Goal: Information Seeking & Learning: Learn about a topic

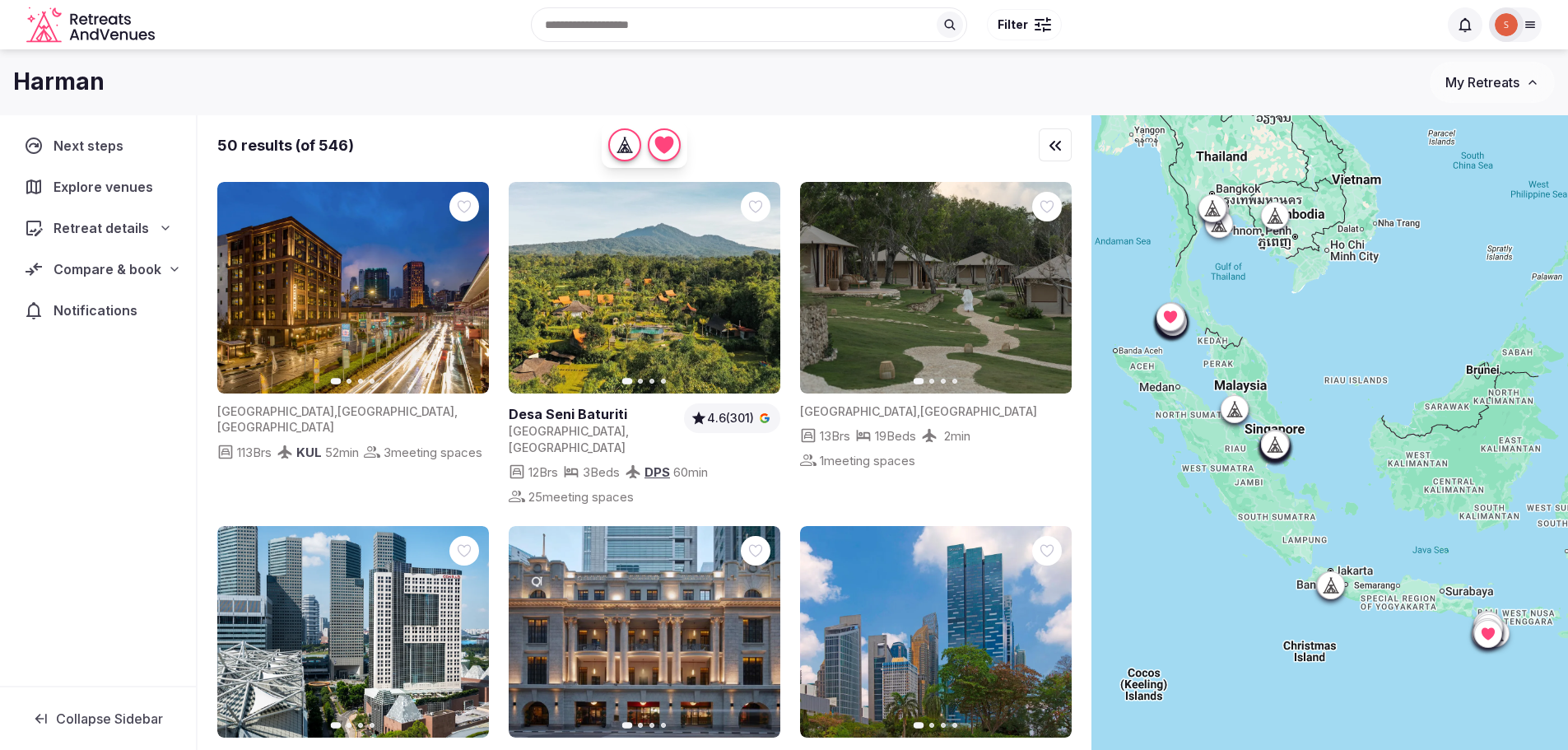
click at [120, 33] on icon "Retreats and Venues company logo" at bounding box center [92, 25] width 131 height 37
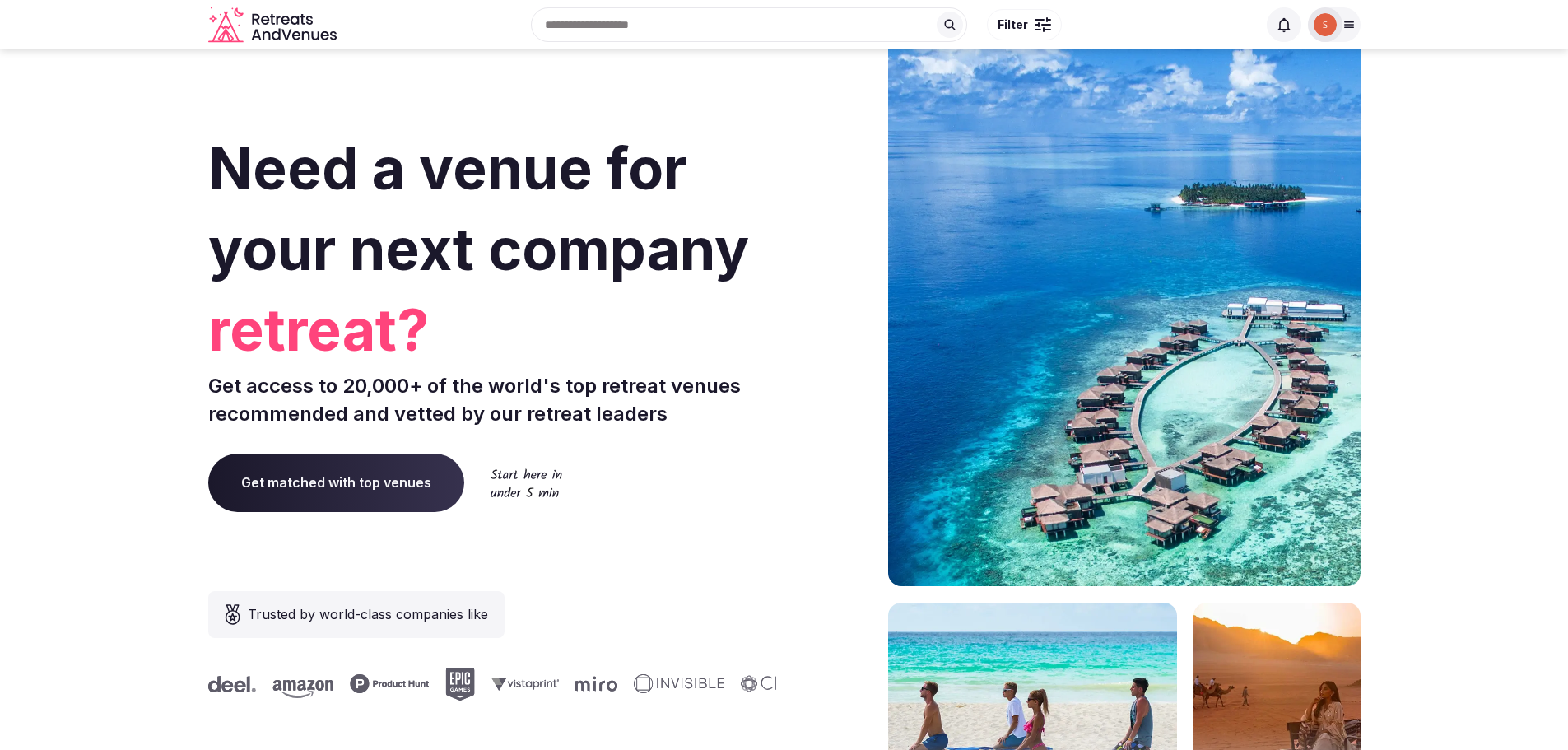
click at [1322, 28] on img at bounding box center [1325, 24] width 23 height 23
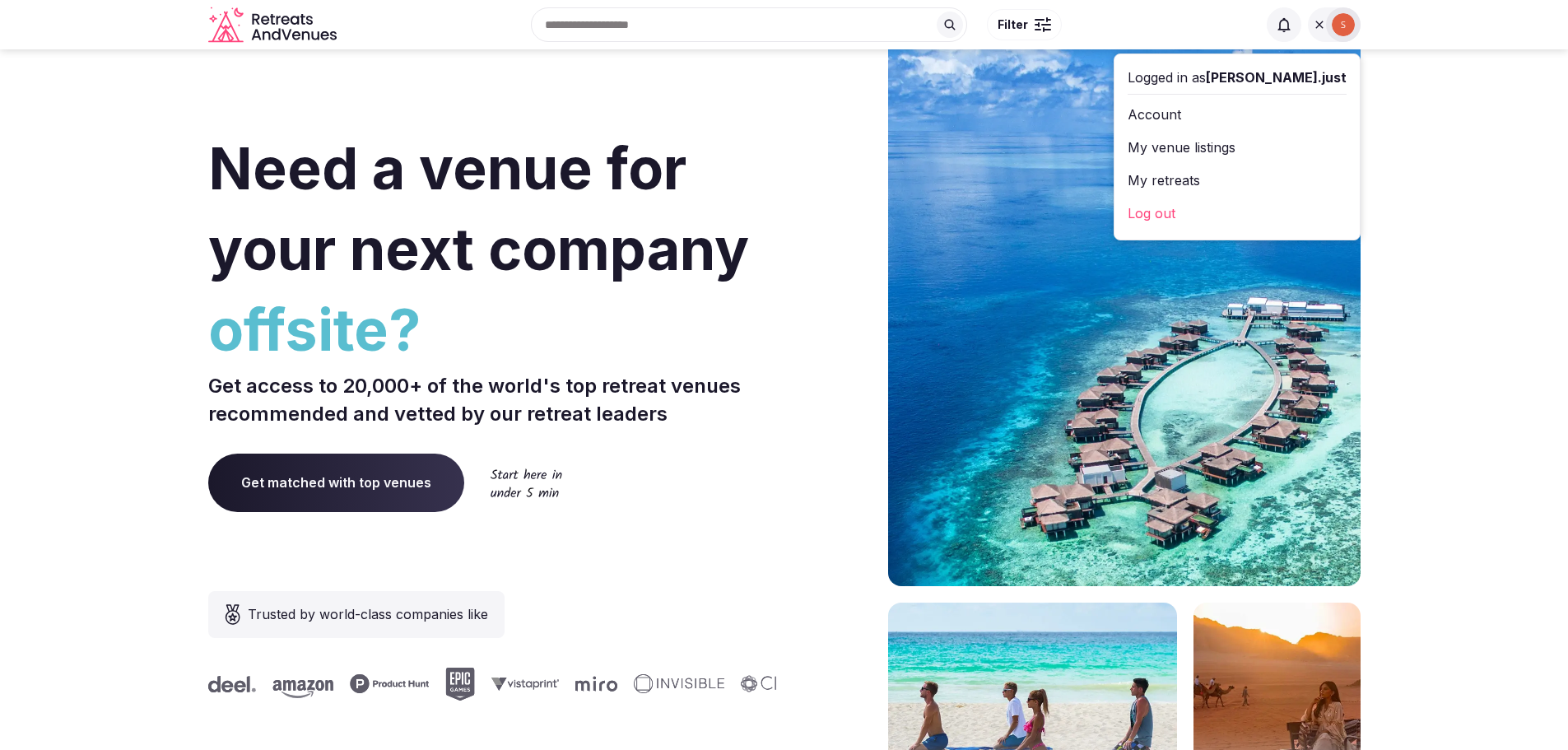
click at [1225, 113] on link "Account" at bounding box center [1236, 114] width 219 height 27
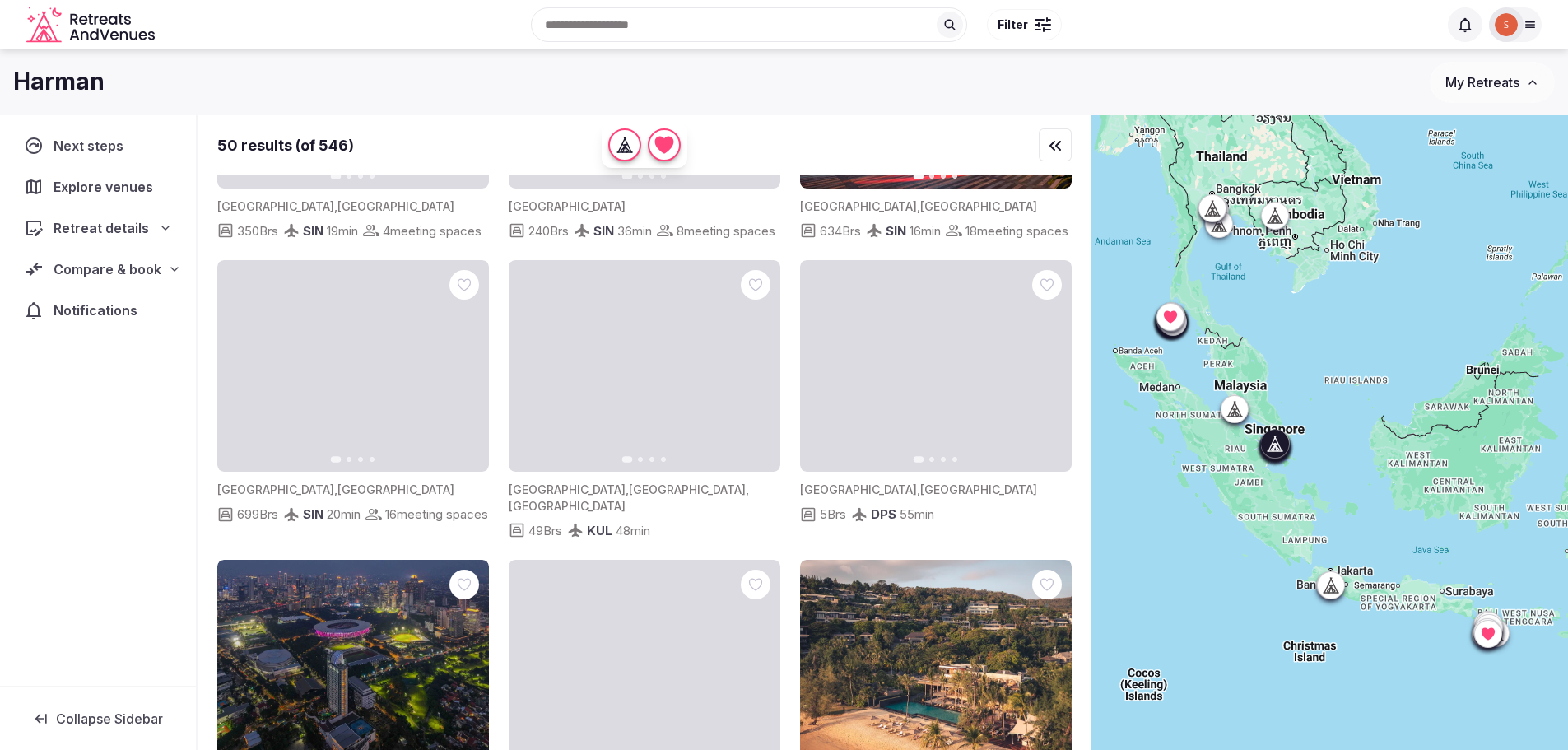
scroll to position [1483, 0]
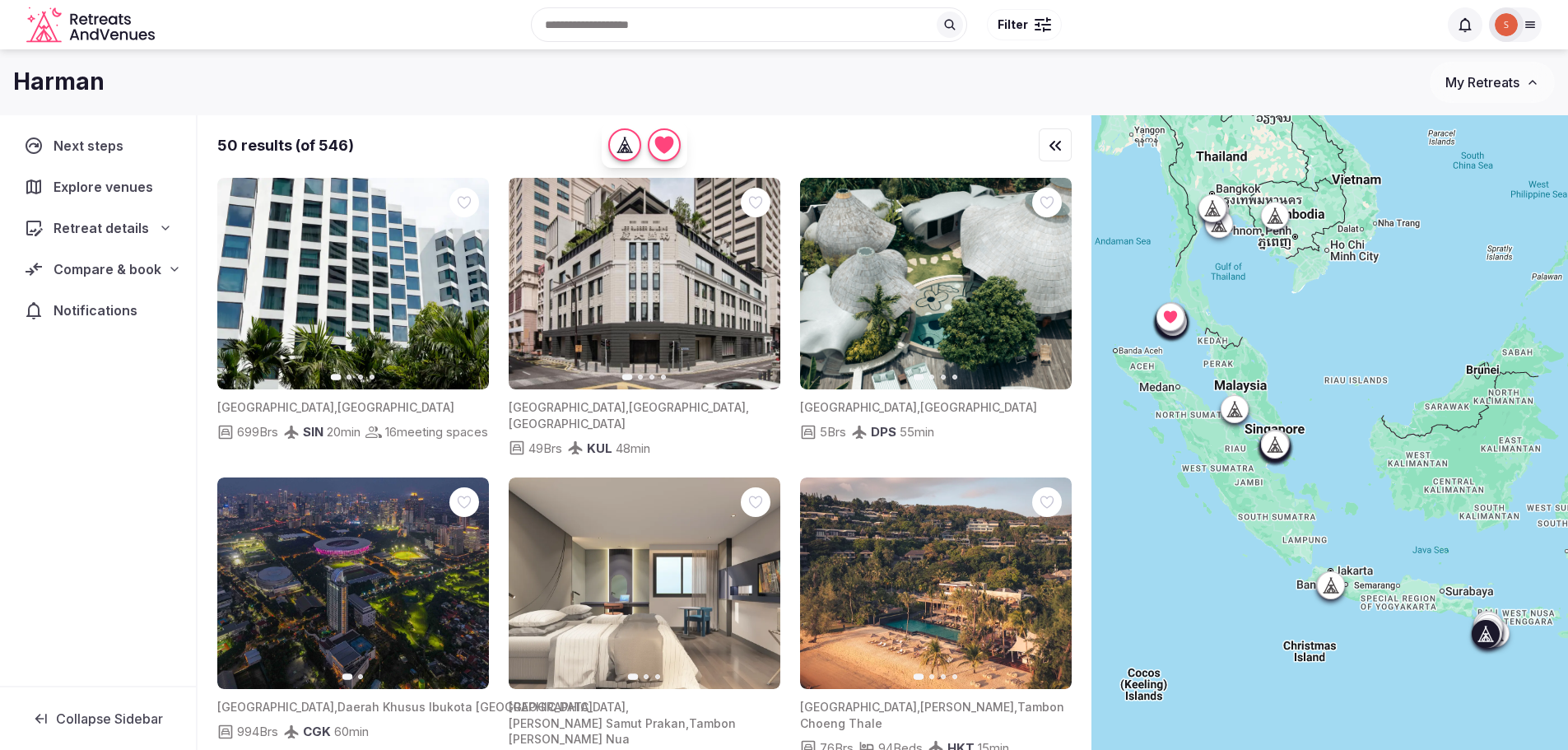
click at [1041, 297] on button "Next slide" at bounding box center [1048, 284] width 27 height 27
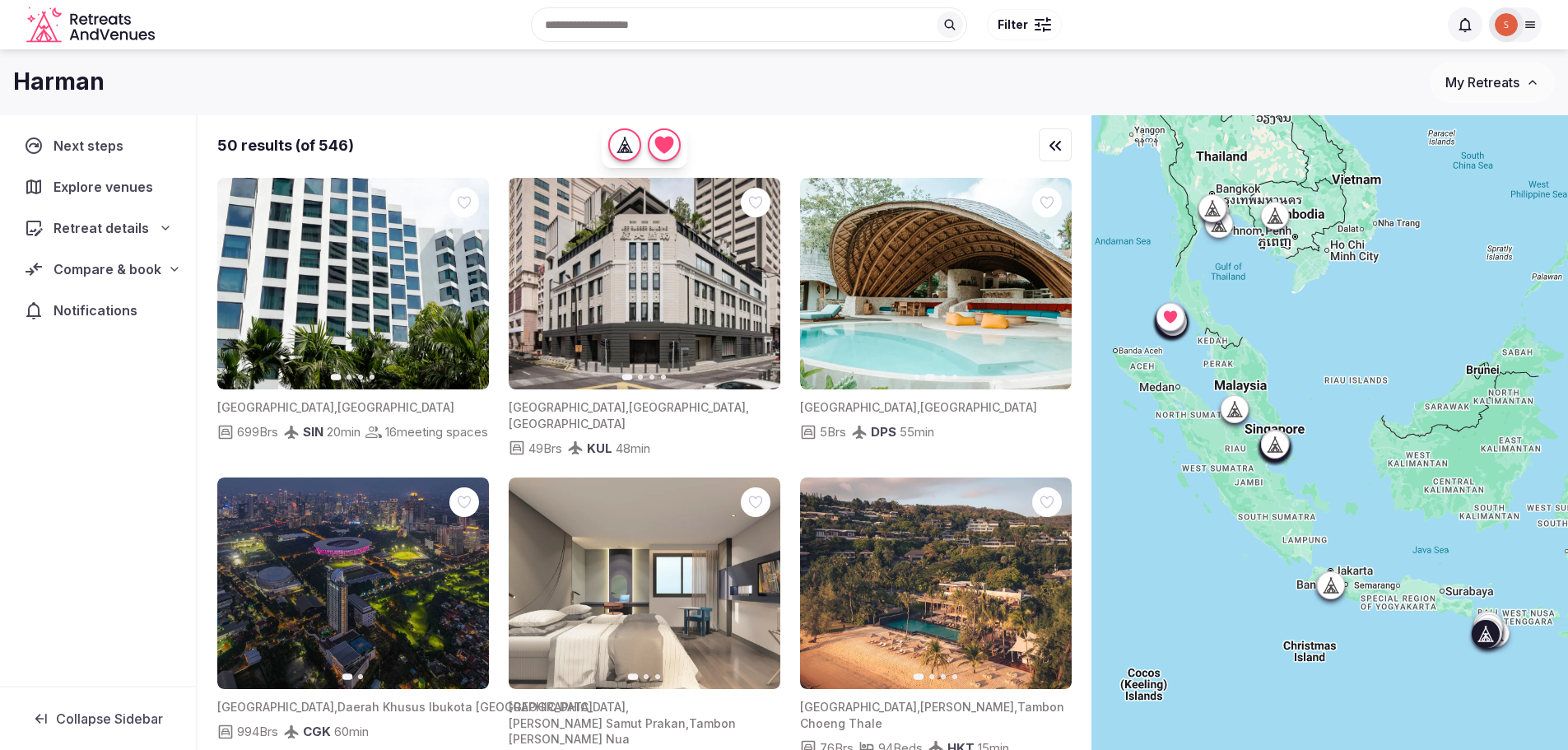
click at [1048, 290] on icon "button" at bounding box center [1049, 284] width 6 height 12
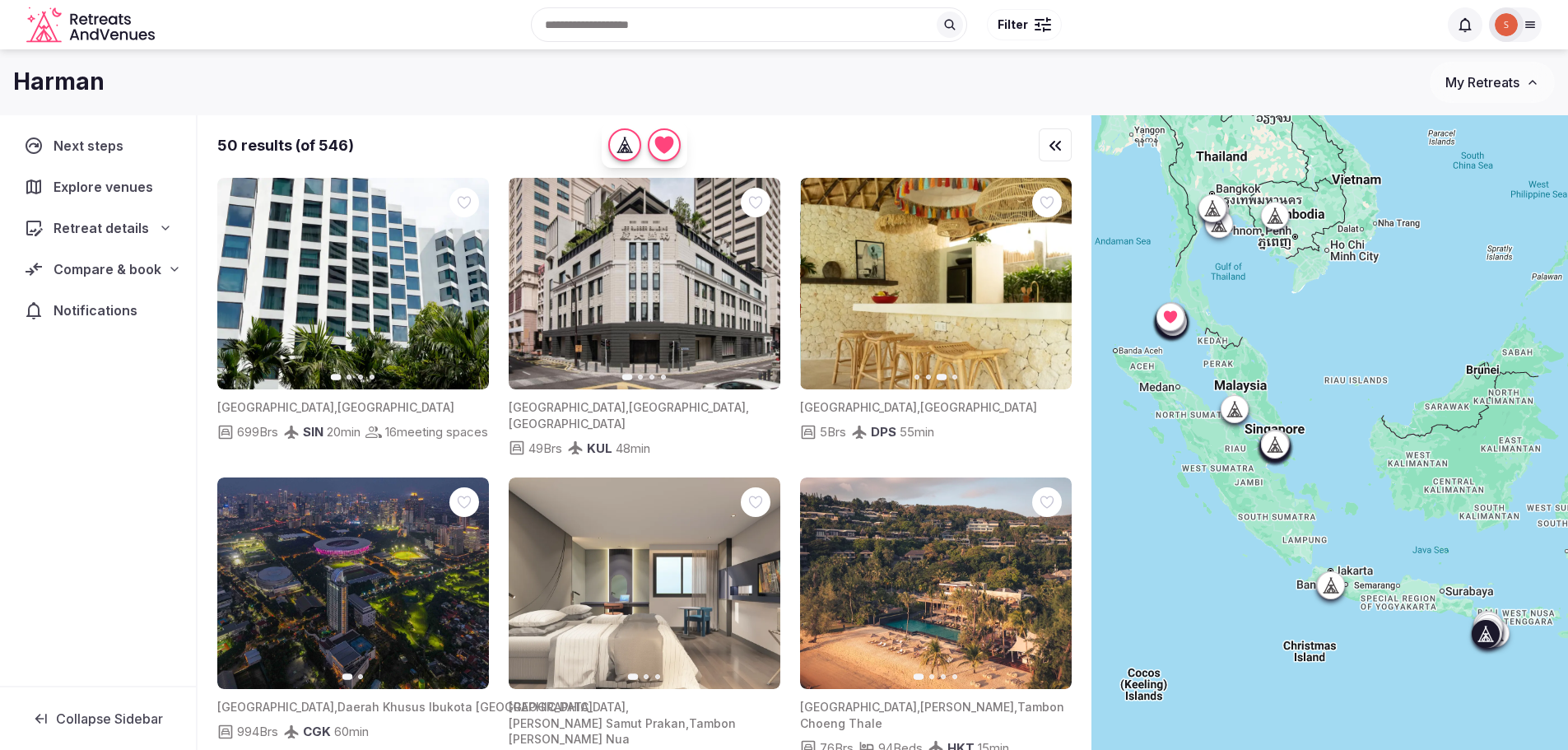
click at [1048, 290] on icon "button" at bounding box center [1049, 284] width 6 height 12
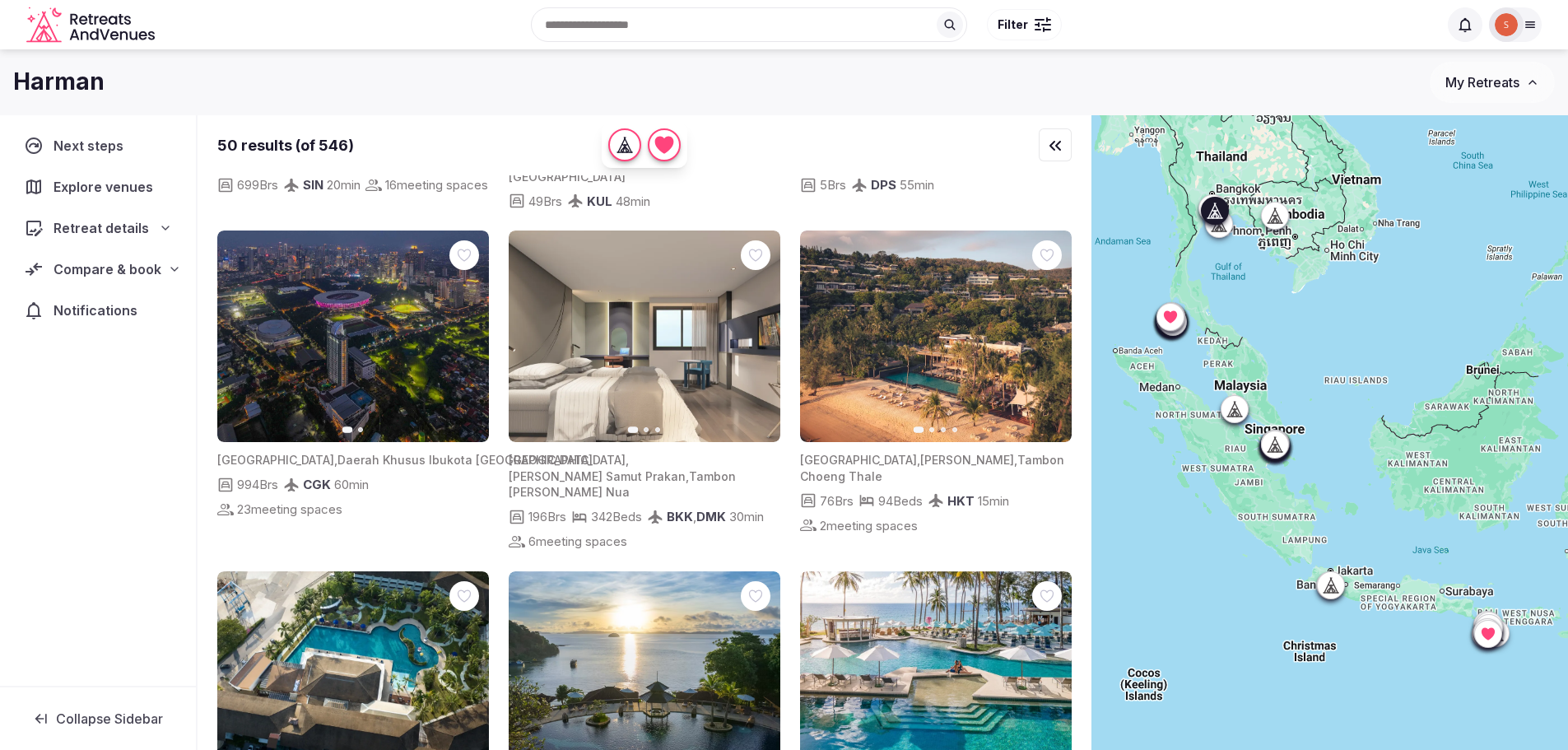
scroll to position [1812, 0]
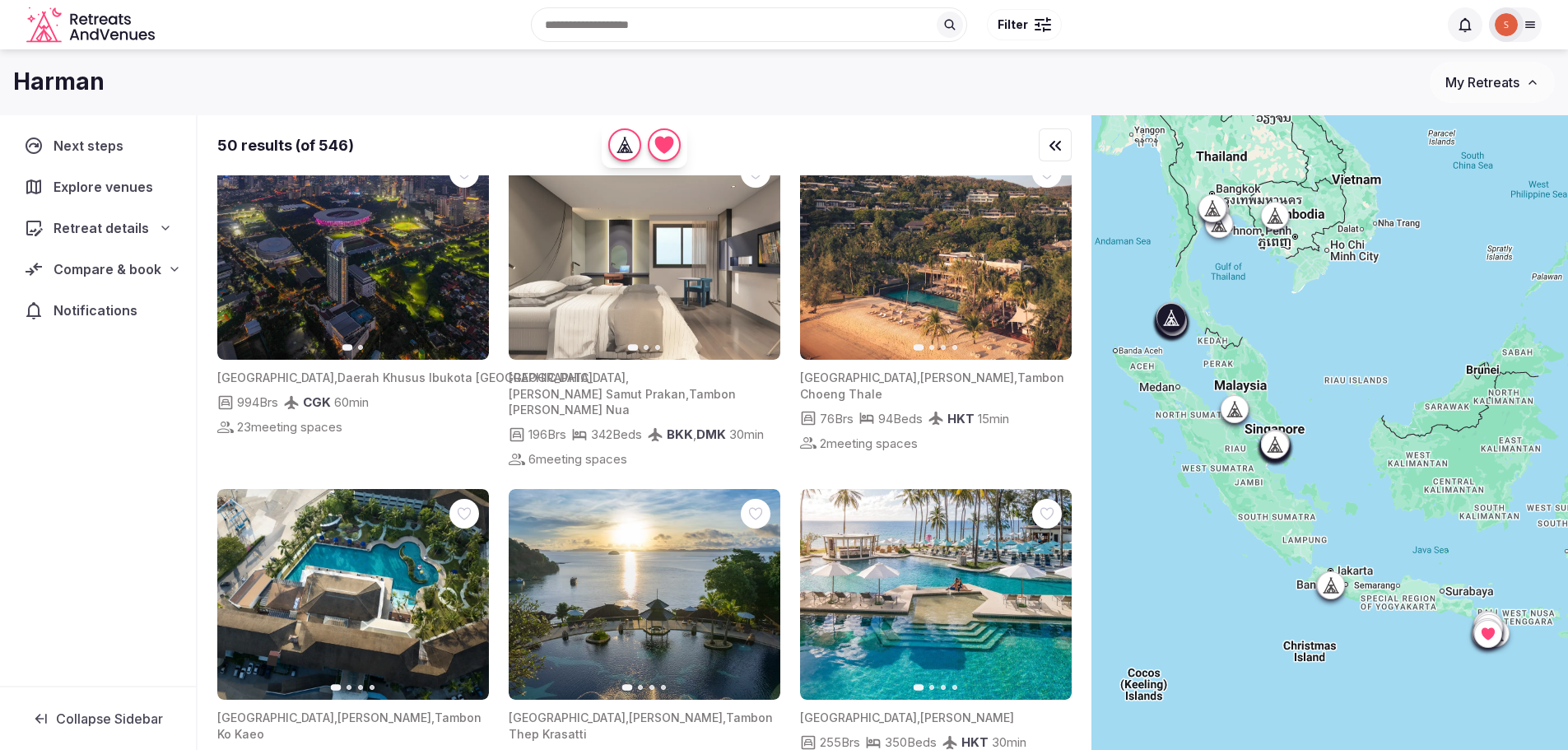
click at [1044, 261] on icon "button" at bounding box center [1048, 255] width 13 height 13
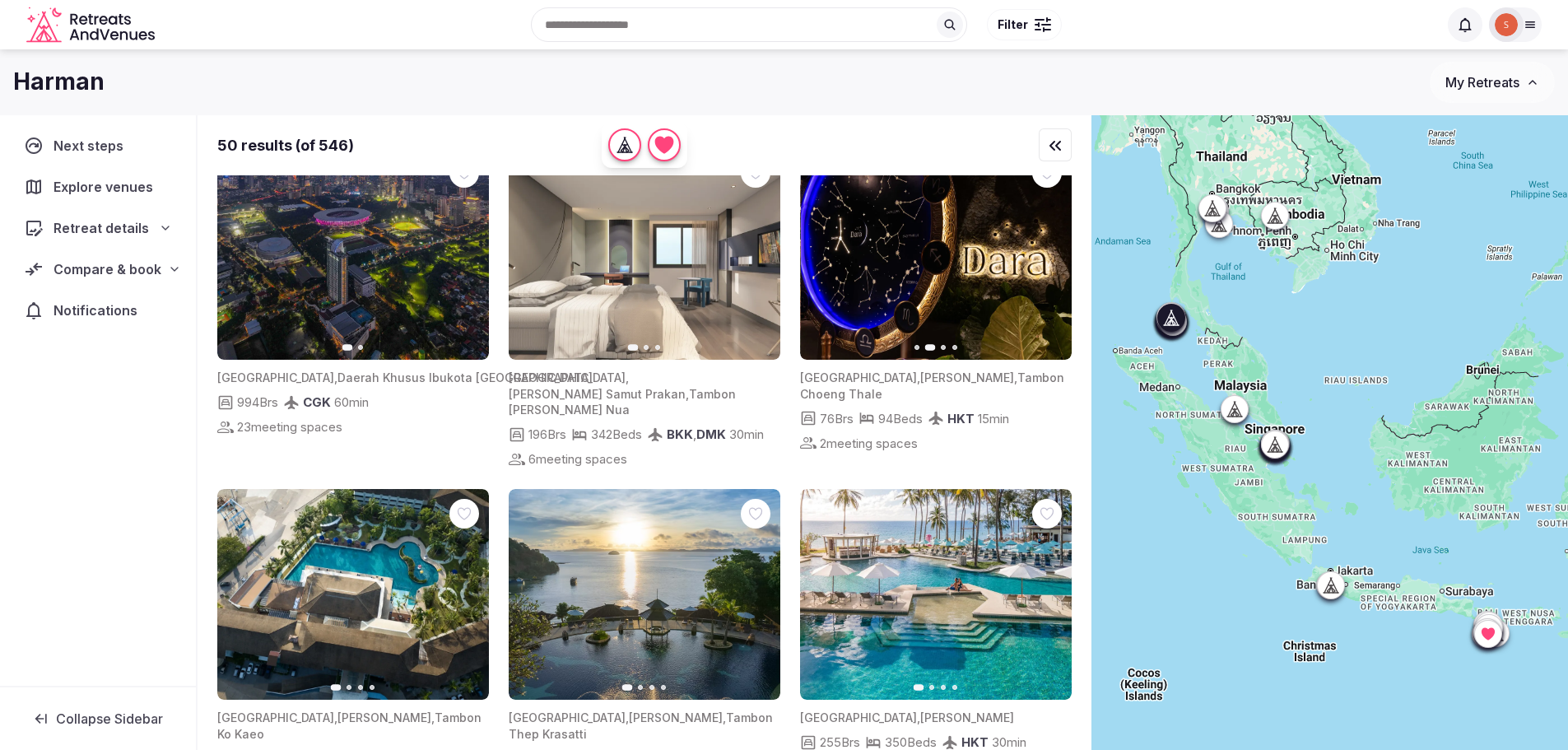
click at [1044, 261] on icon "button" at bounding box center [1048, 255] width 13 height 13
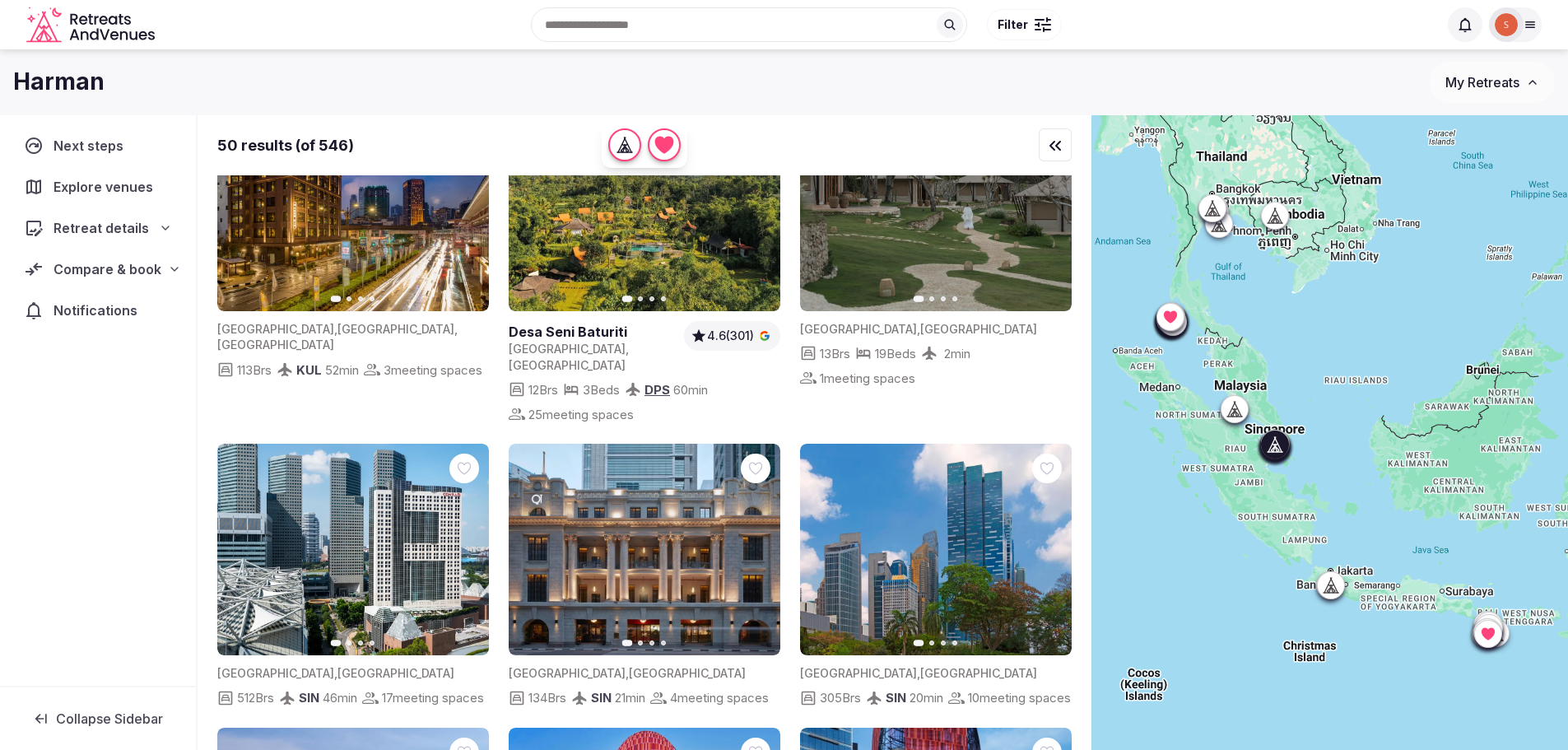
scroll to position [0, 0]
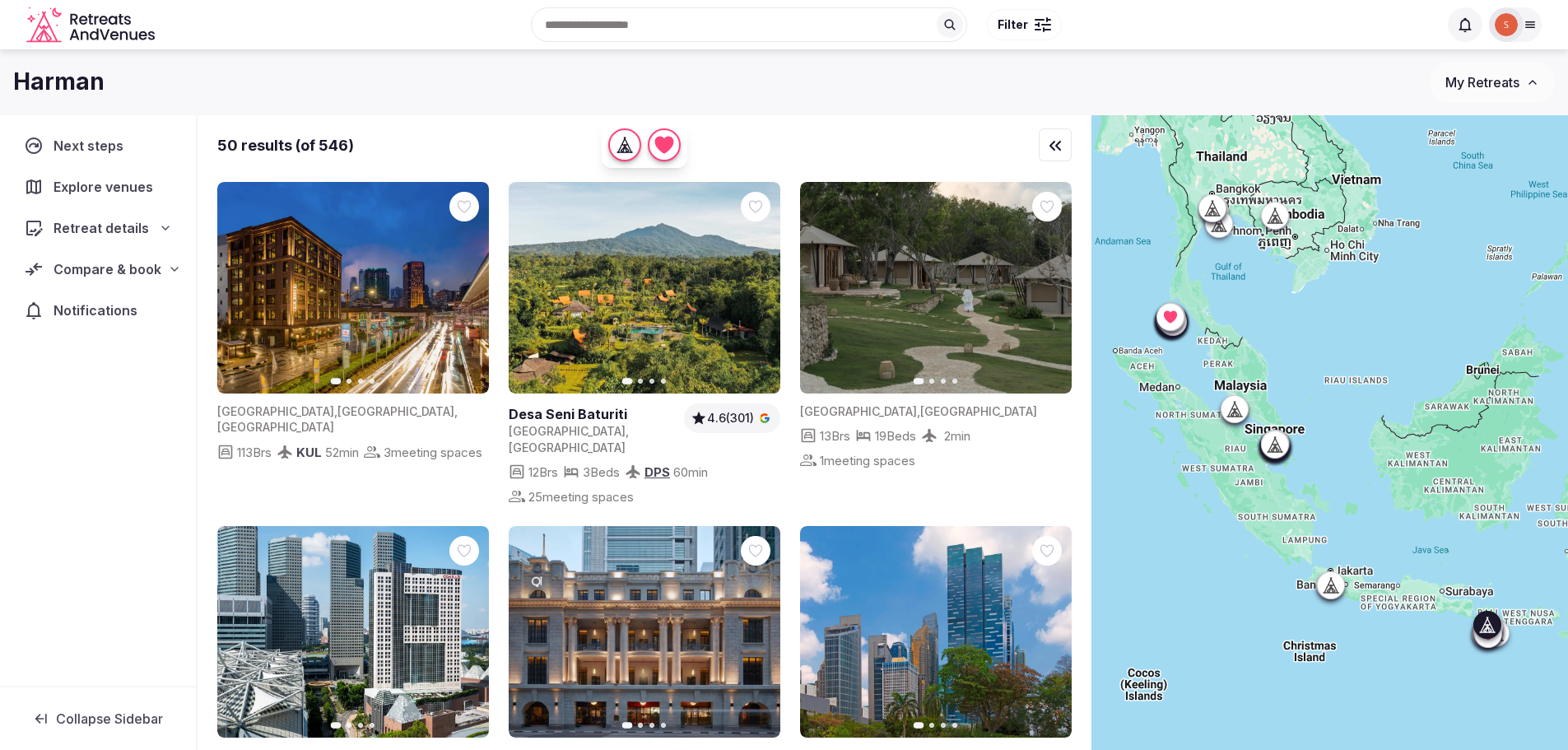
click at [637, 297] on link at bounding box center [645, 288] width 272 height 211
click at [626, 144] on icon "button" at bounding box center [625, 145] width 17 height 17
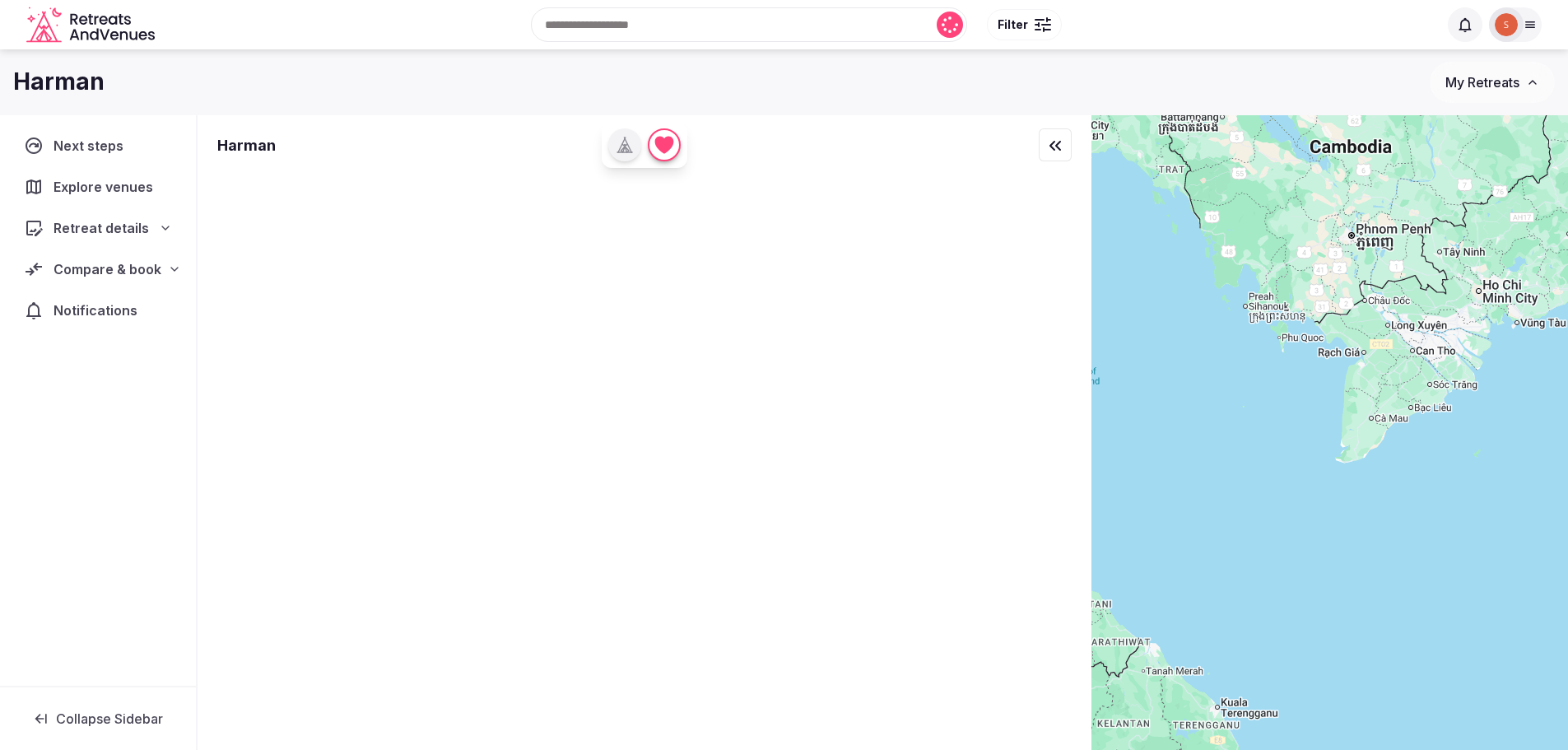
drag, startPoint x: 1337, startPoint y: 299, endPoint x: 1431, endPoint y: 694, distance: 406.0
click at [1431, 694] on div at bounding box center [1329, 460] width 477 height 691
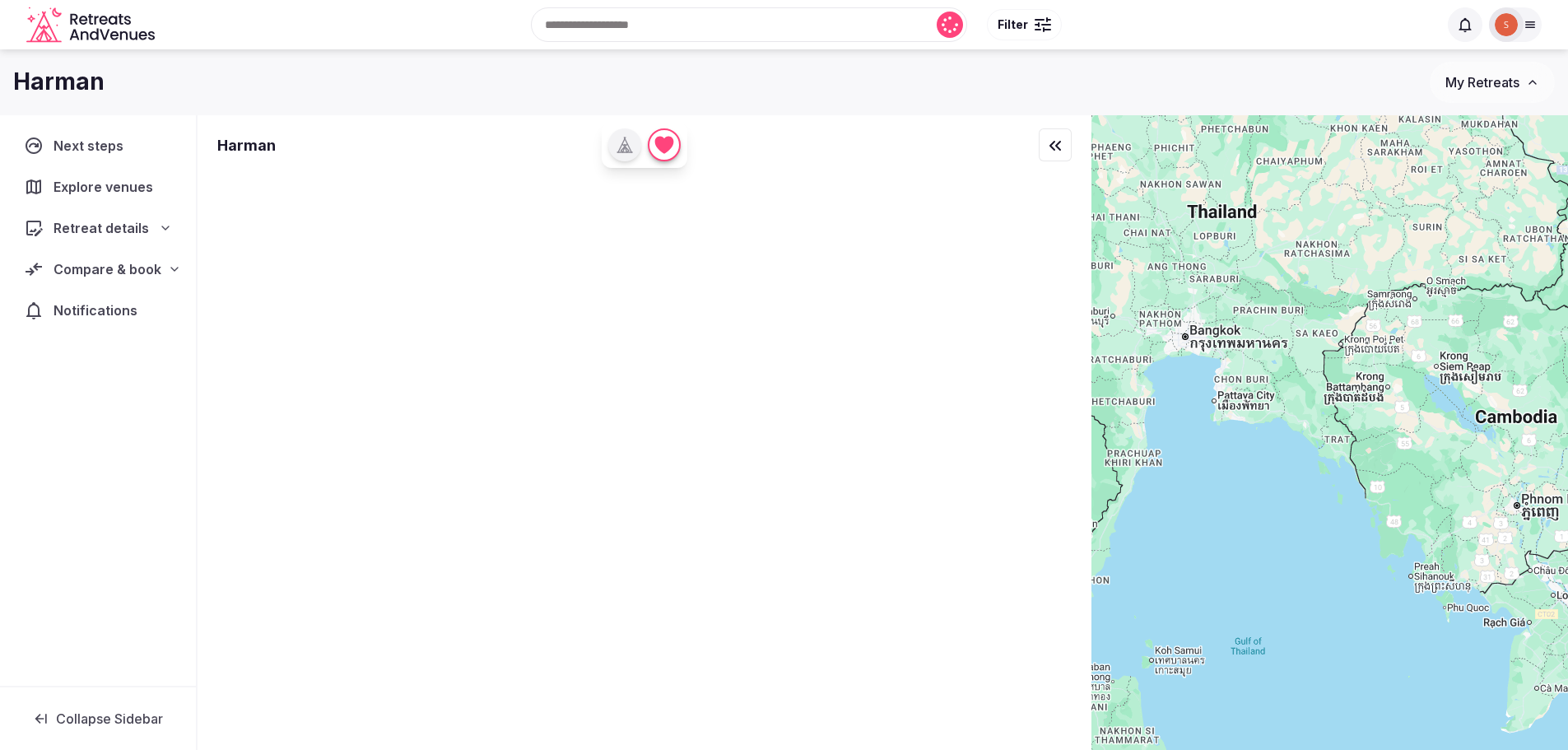
drag, startPoint x: 1245, startPoint y: 326, endPoint x: 1363, endPoint y: 528, distance: 233.9
click at [1398, 579] on div at bounding box center [1329, 460] width 477 height 691
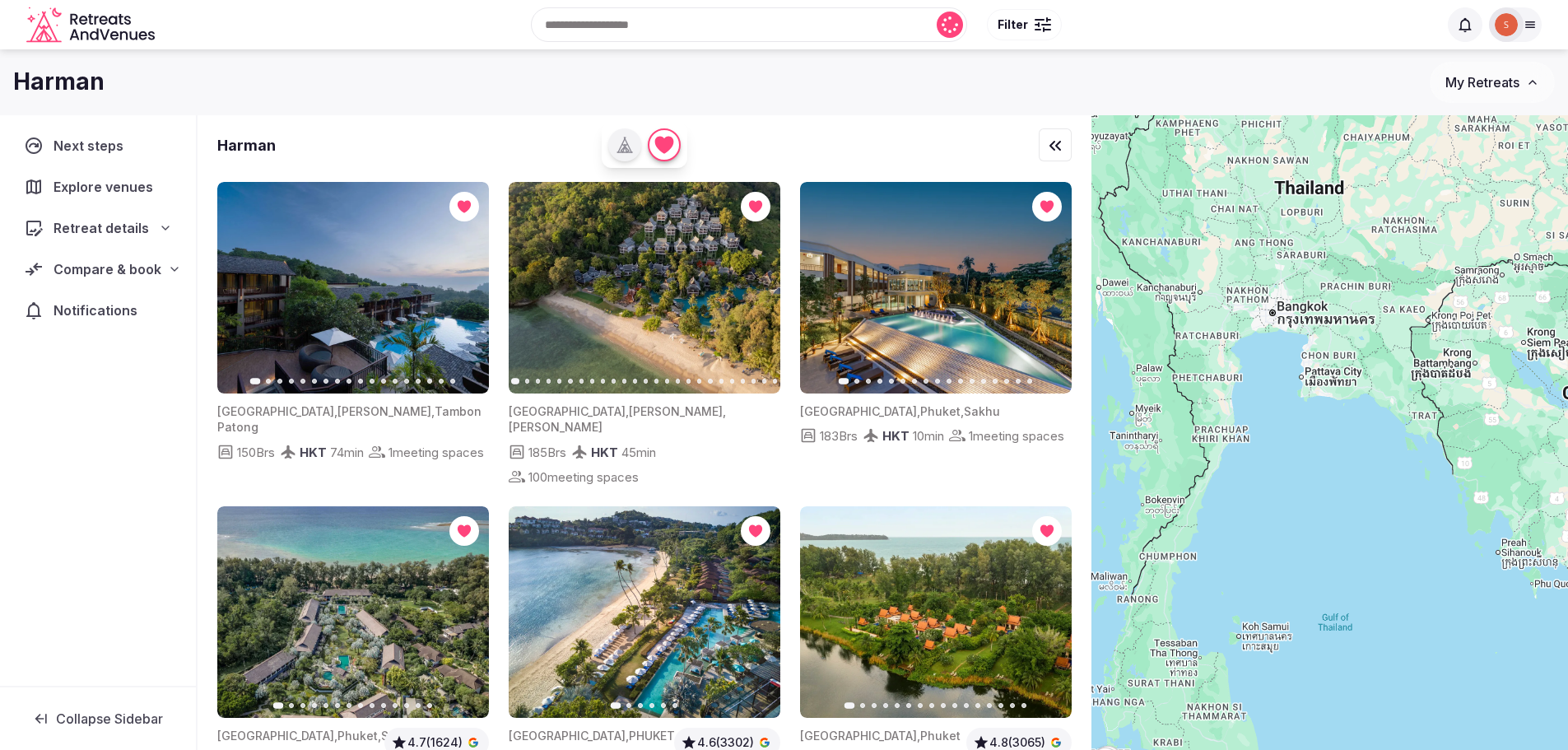
drag, startPoint x: 1316, startPoint y: 464, endPoint x: 1444, endPoint y: 522, distance: 140.5
click at [1444, 522] on div at bounding box center [1329, 460] width 477 height 691
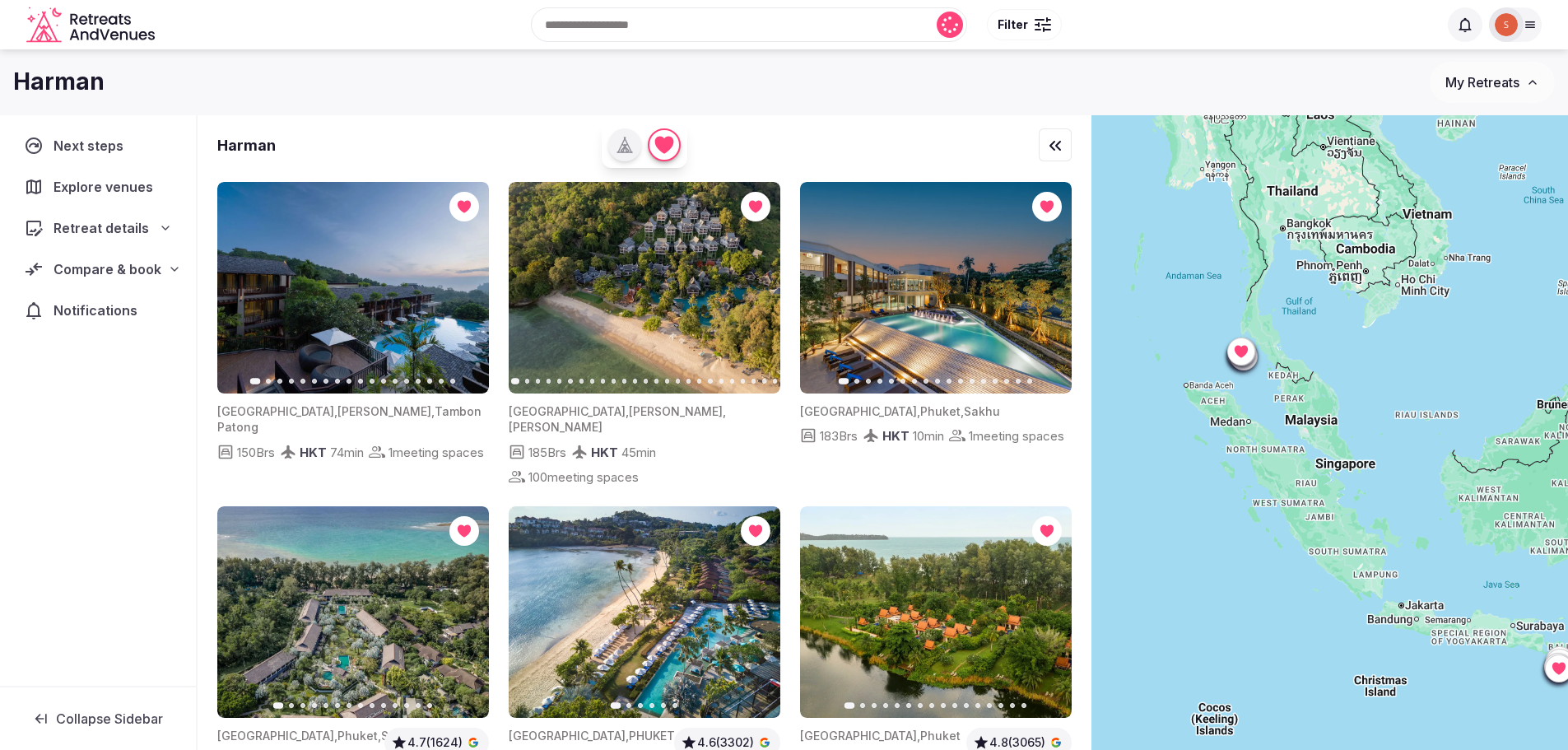
drag, startPoint x: 1375, startPoint y: 484, endPoint x: 1332, endPoint y: 326, distance: 163.7
click at [1334, 316] on div at bounding box center [1329, 460] width 477 height 691
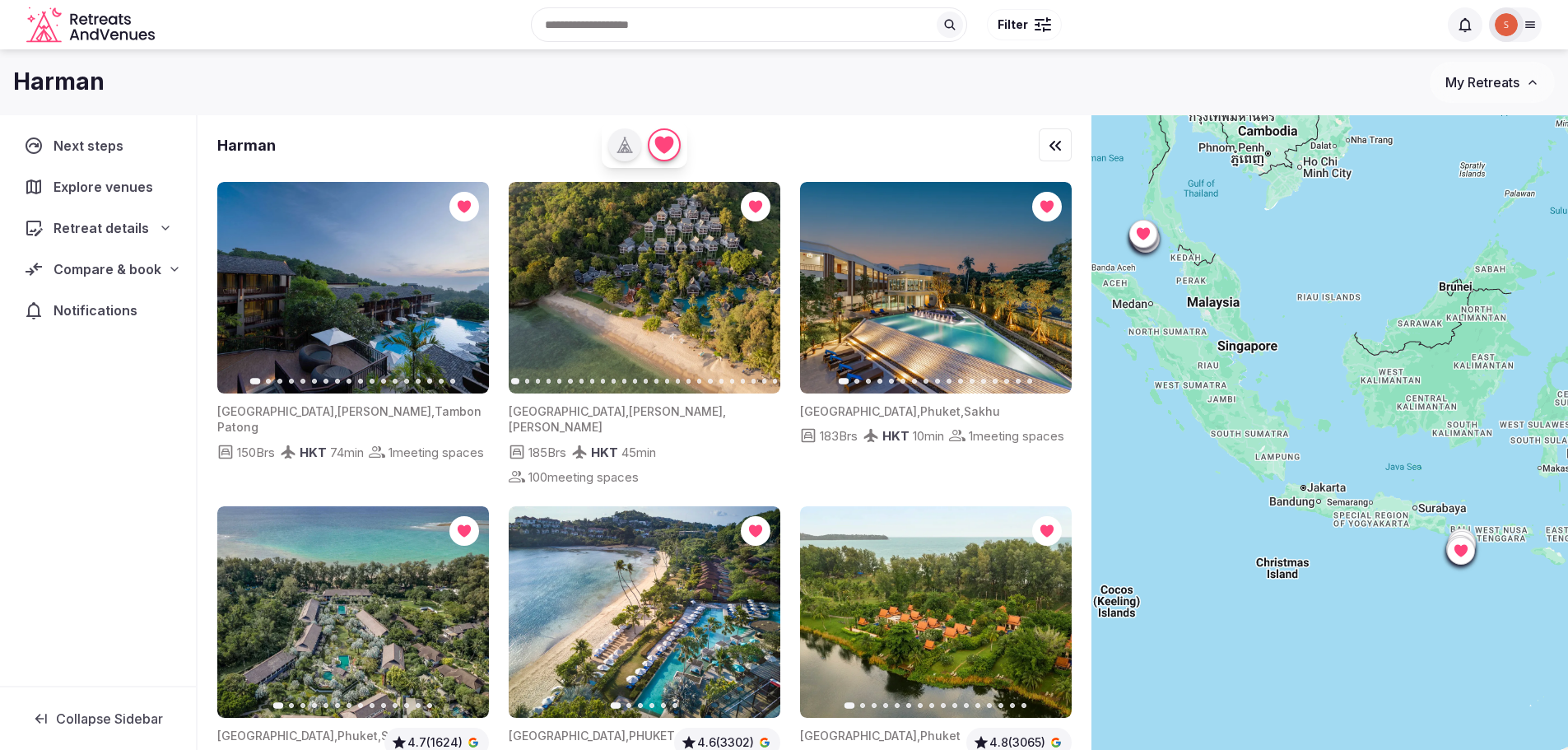
drag, startPoint x: 1340, startPoint y: 355, endPoint x: 1350, endPoint y: 396, distance: 42.2
click at [1263, 267] on div at bounding box center [1329, 460] width 477 height 691
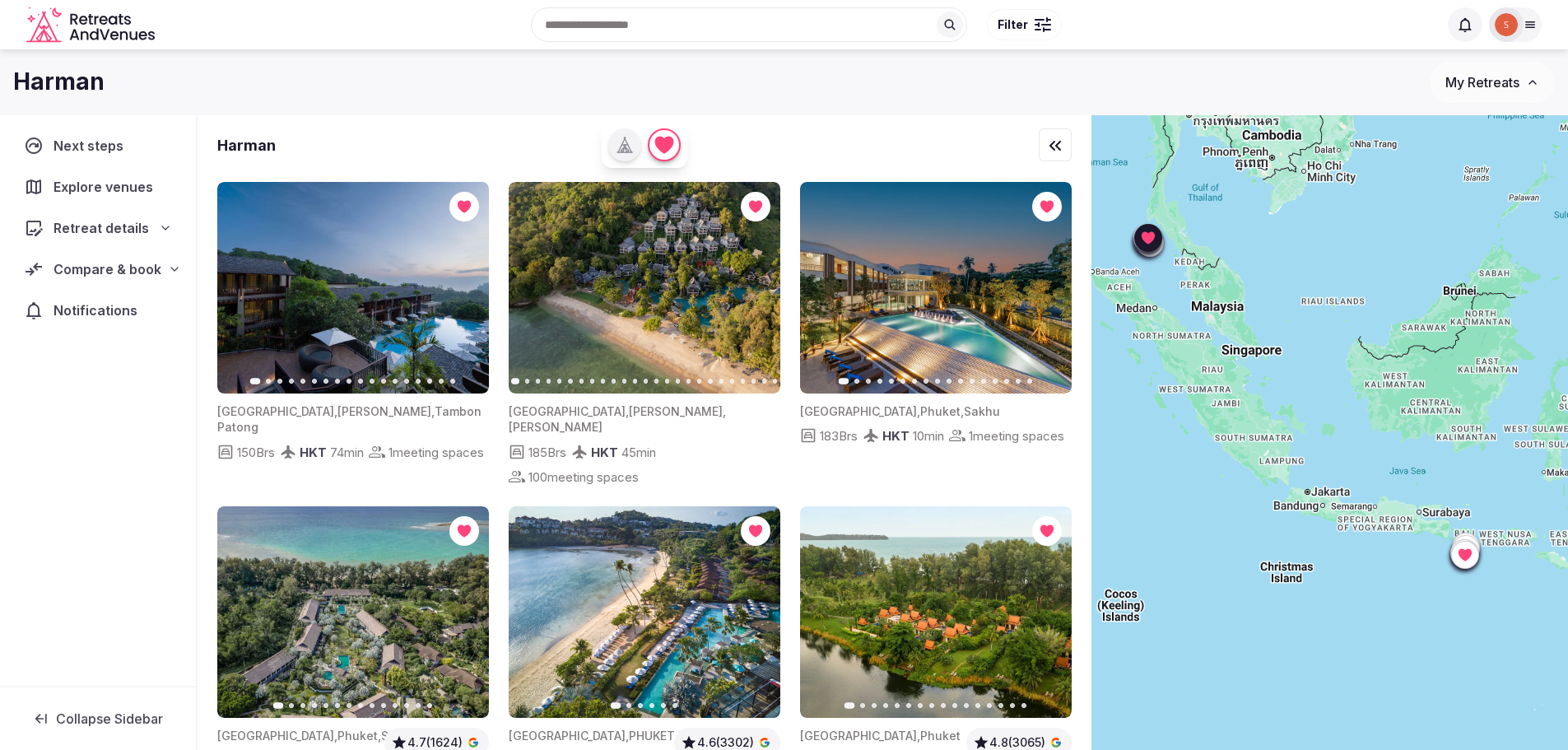
click at [1043, 293] on icon "button" at bounding box center [1048, 288] width 13 height 13
click at [750, 297] on button "Next slide" at bounding box center [757, 288] width 27 height 27
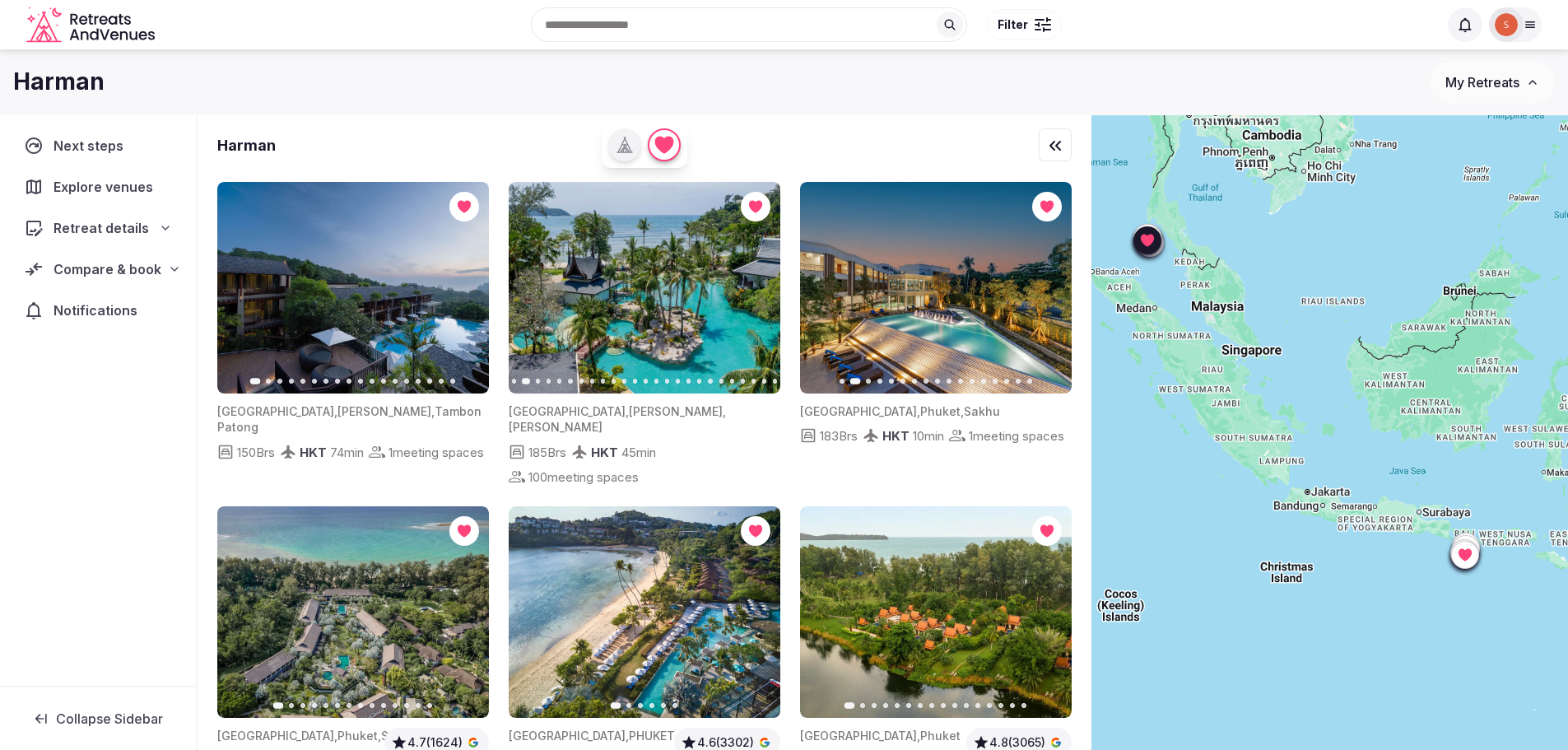
click at [750, 294] on icon "button" at bounding box center [757, 288] width 13 height 13
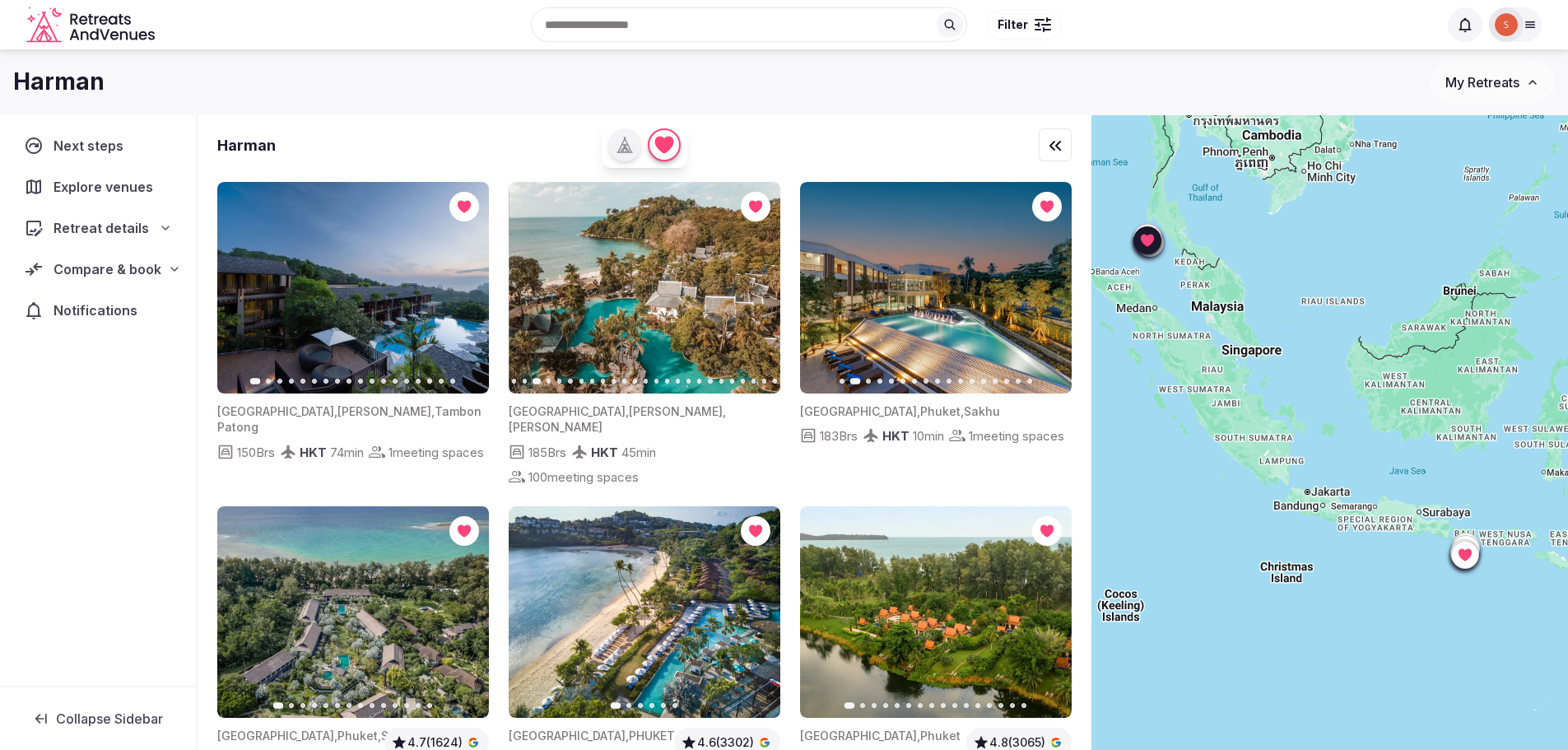
click at [750, 294] on icon "button" at bounding box center [757, 288] width 13 height 13
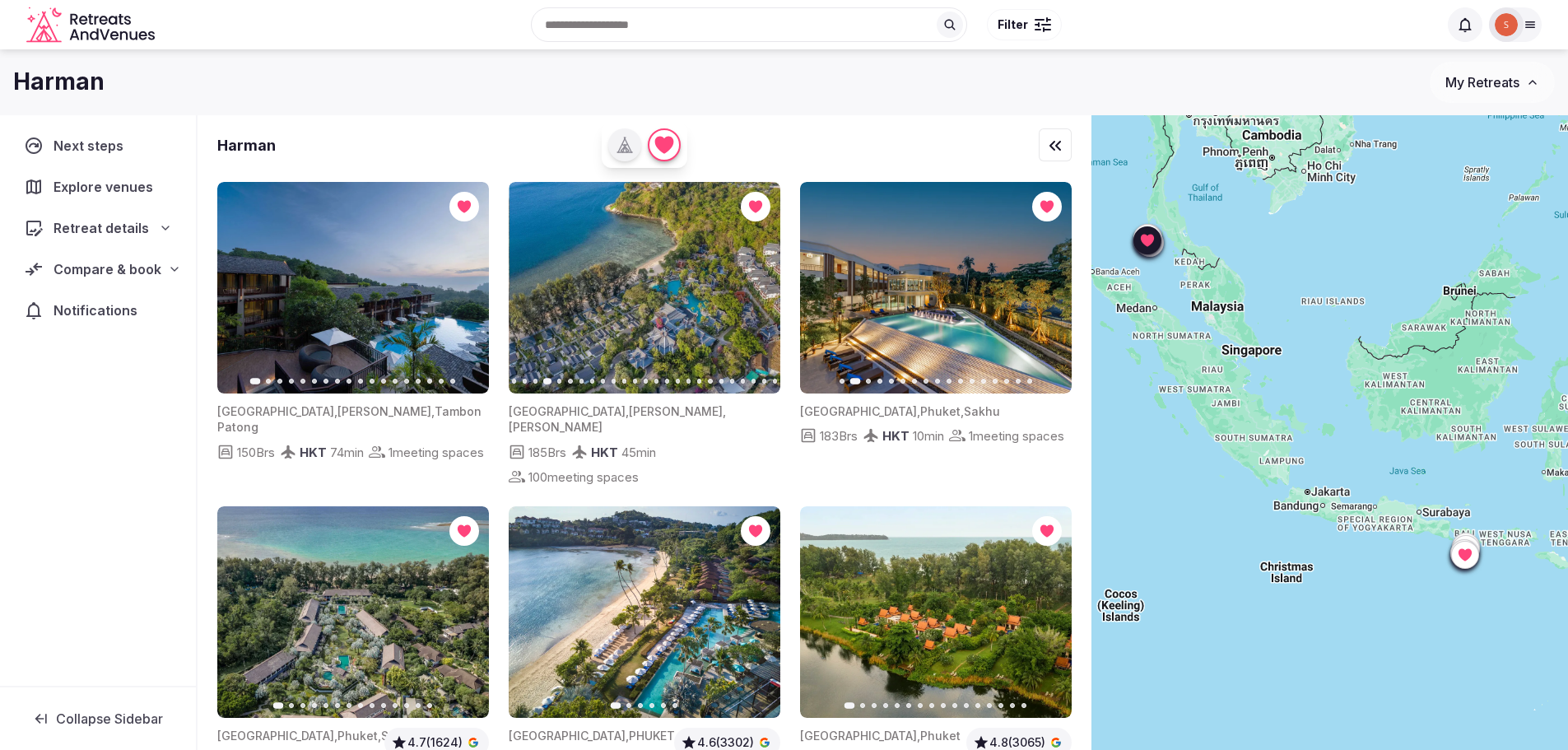
click at [750, 292] on icon "button" at bounding box center [757, 288] width 13 height 13
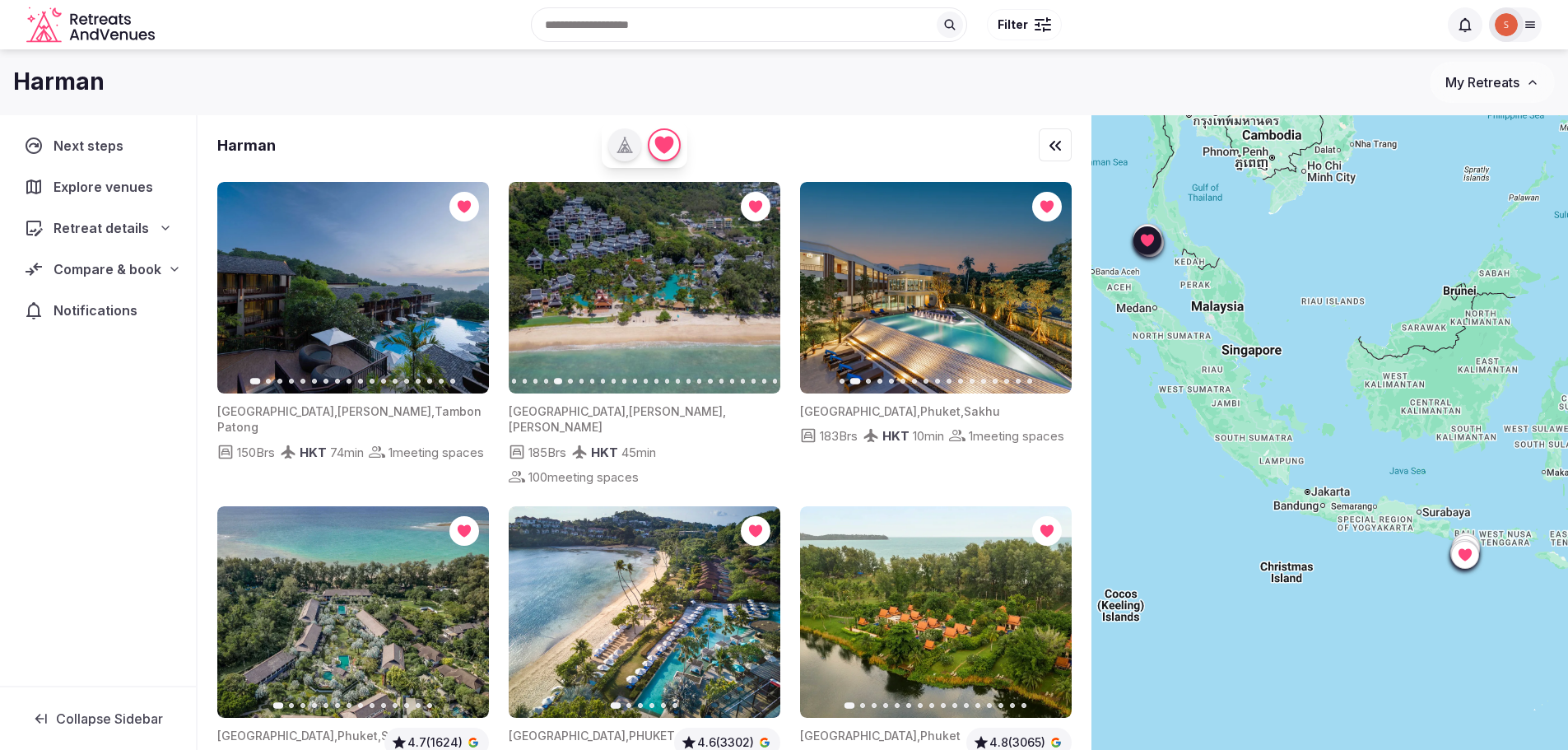
click at [750, 291] on icon "button" at bounding box center [757, 288] width 13 height 13
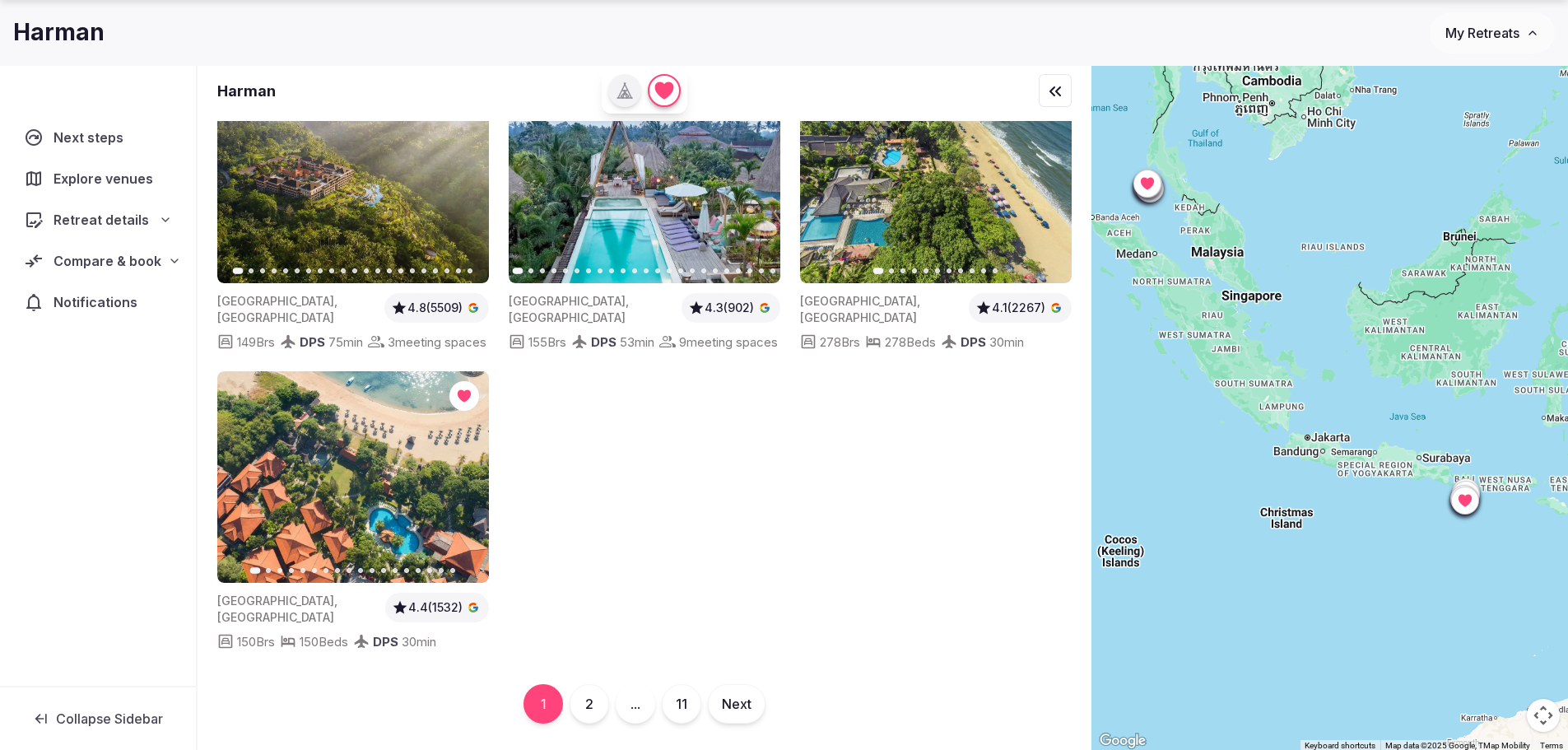
scroll to position [83, 0]
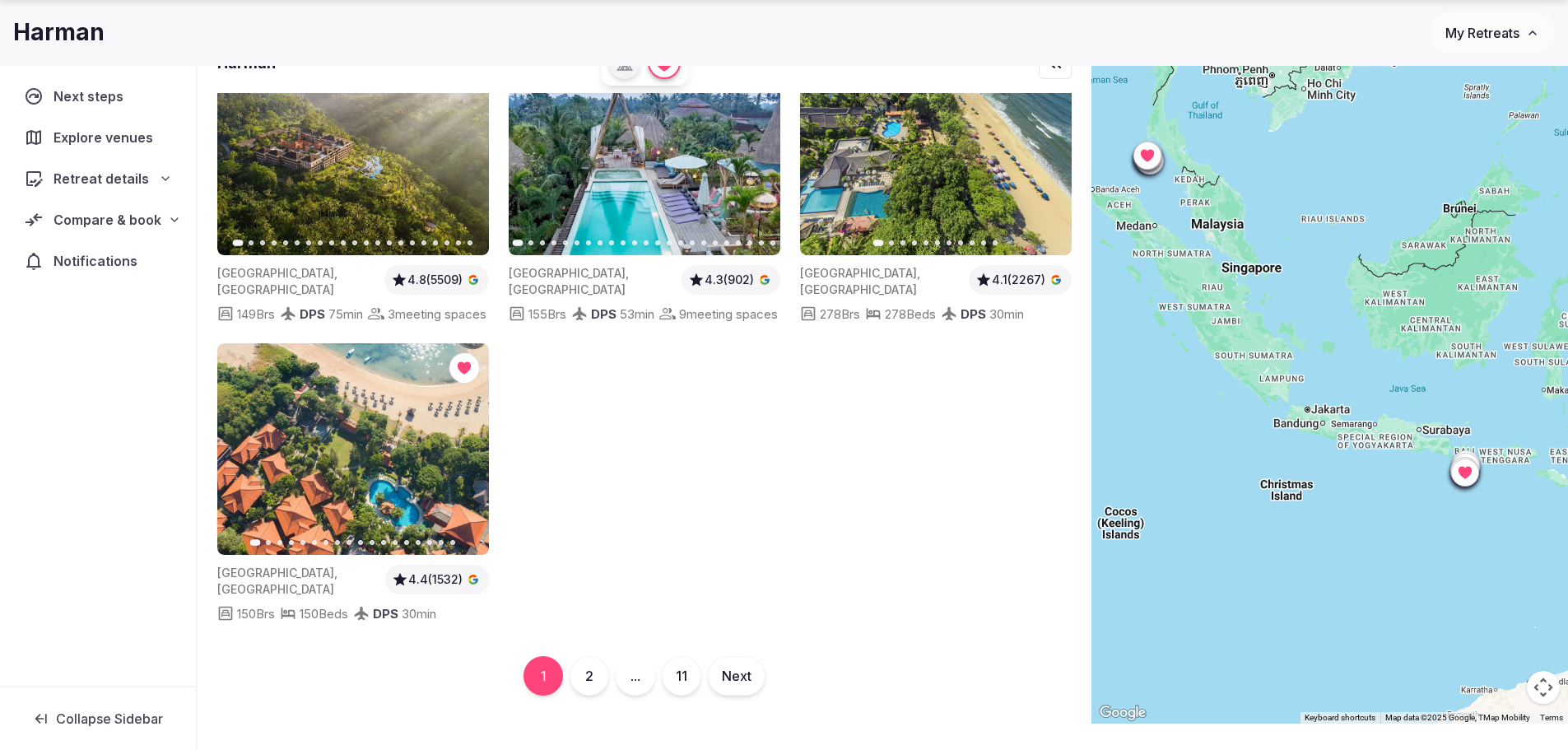
click at [585, 688] on button "2" at bounding box center [589, 676] width 39 height 40
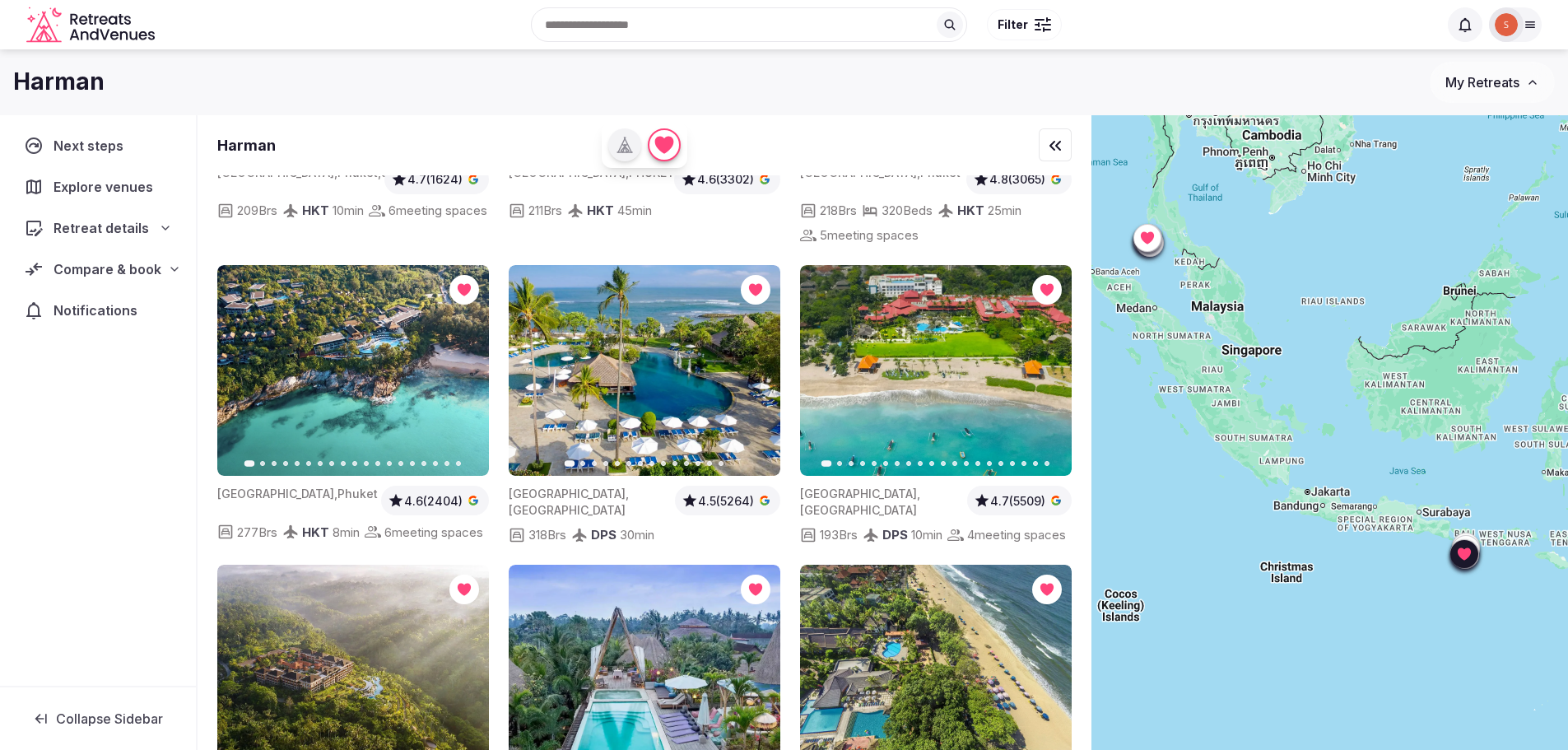
scroll to position [576, 0]
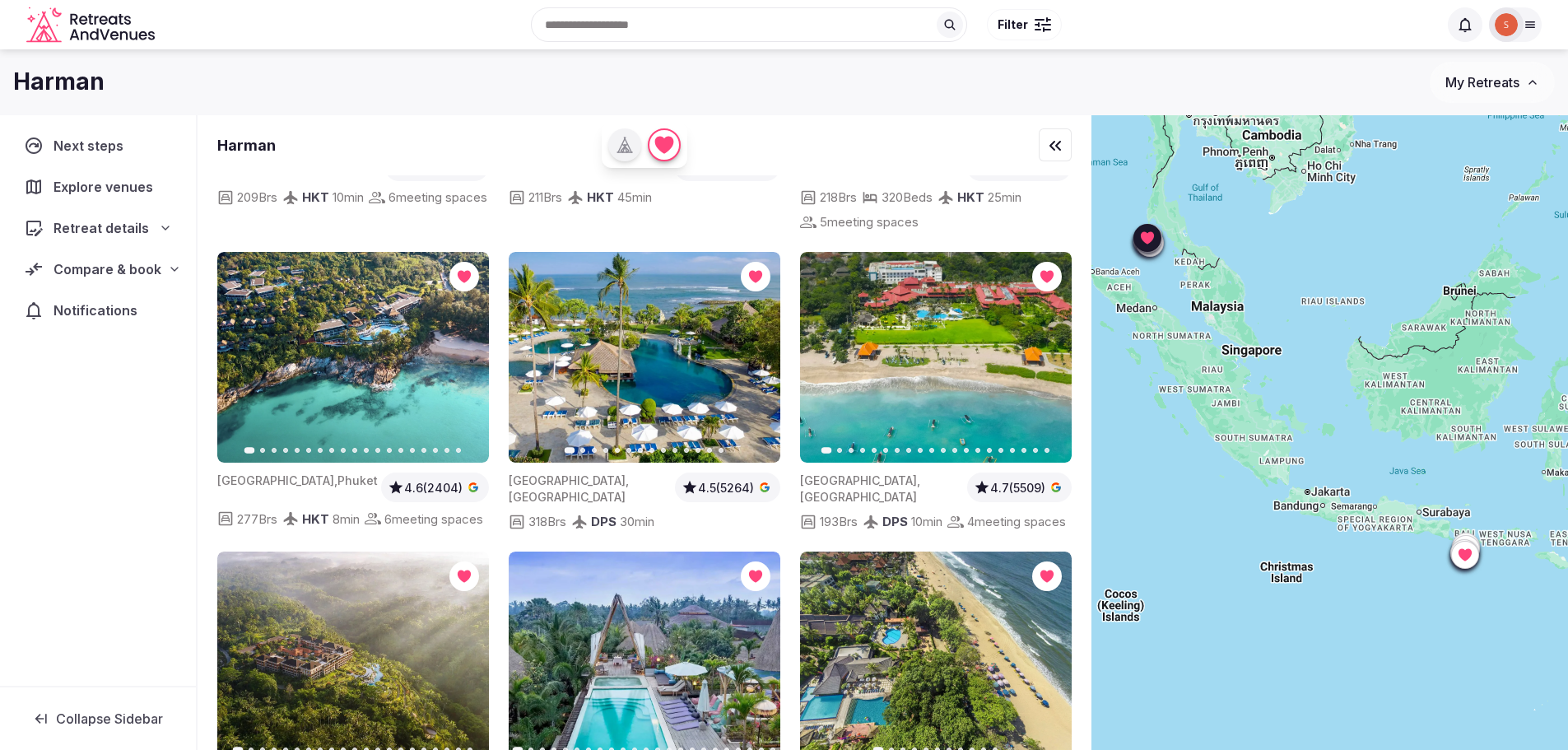
click at [356, 352] on img at bounding box center [354, 358] width 272 height 211
click at [468, 351] on icon "button" at bounding box center [466, 358] width 13 height 13
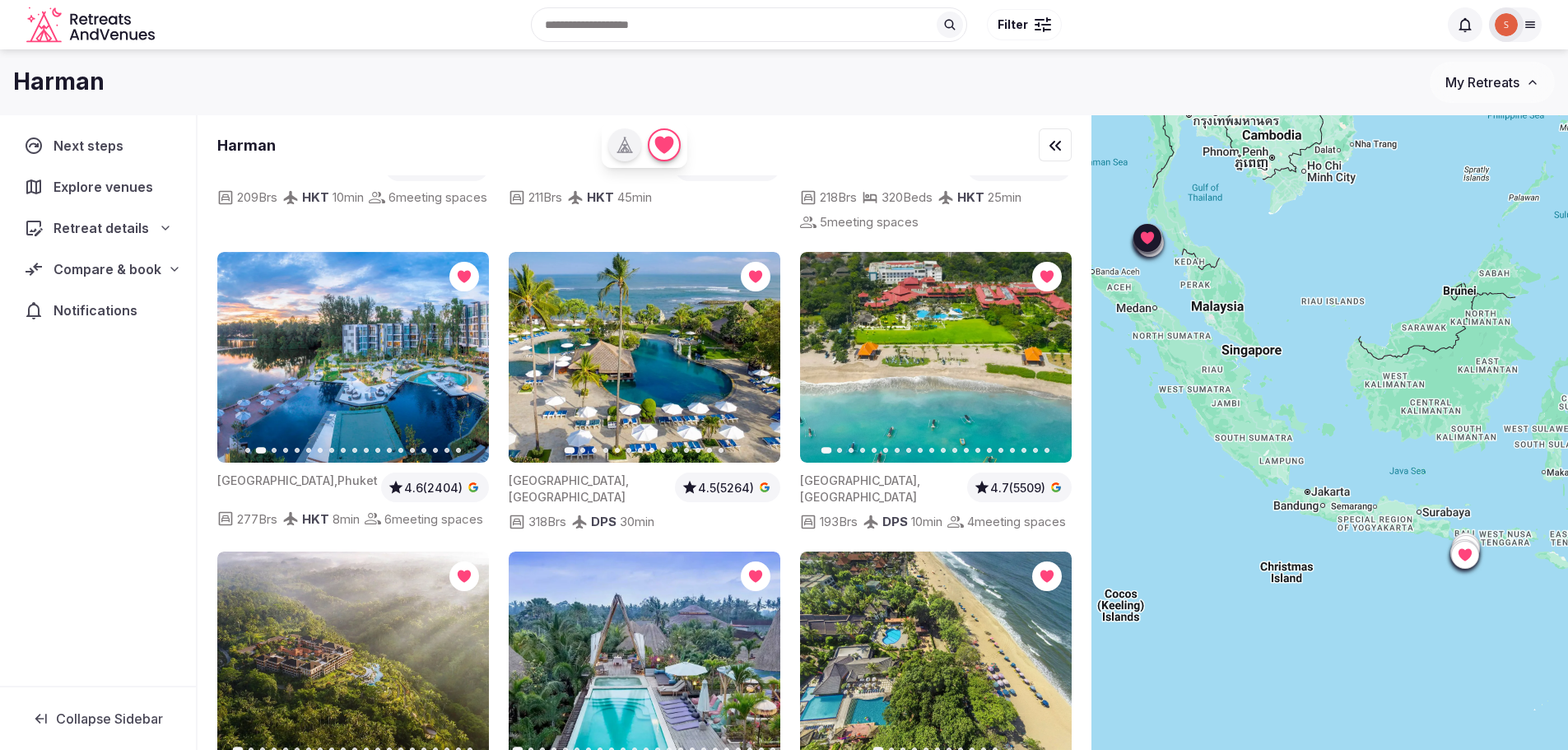
click at [468, 352] on icon "button" at bounding box center [466, 358] width 6 height 12
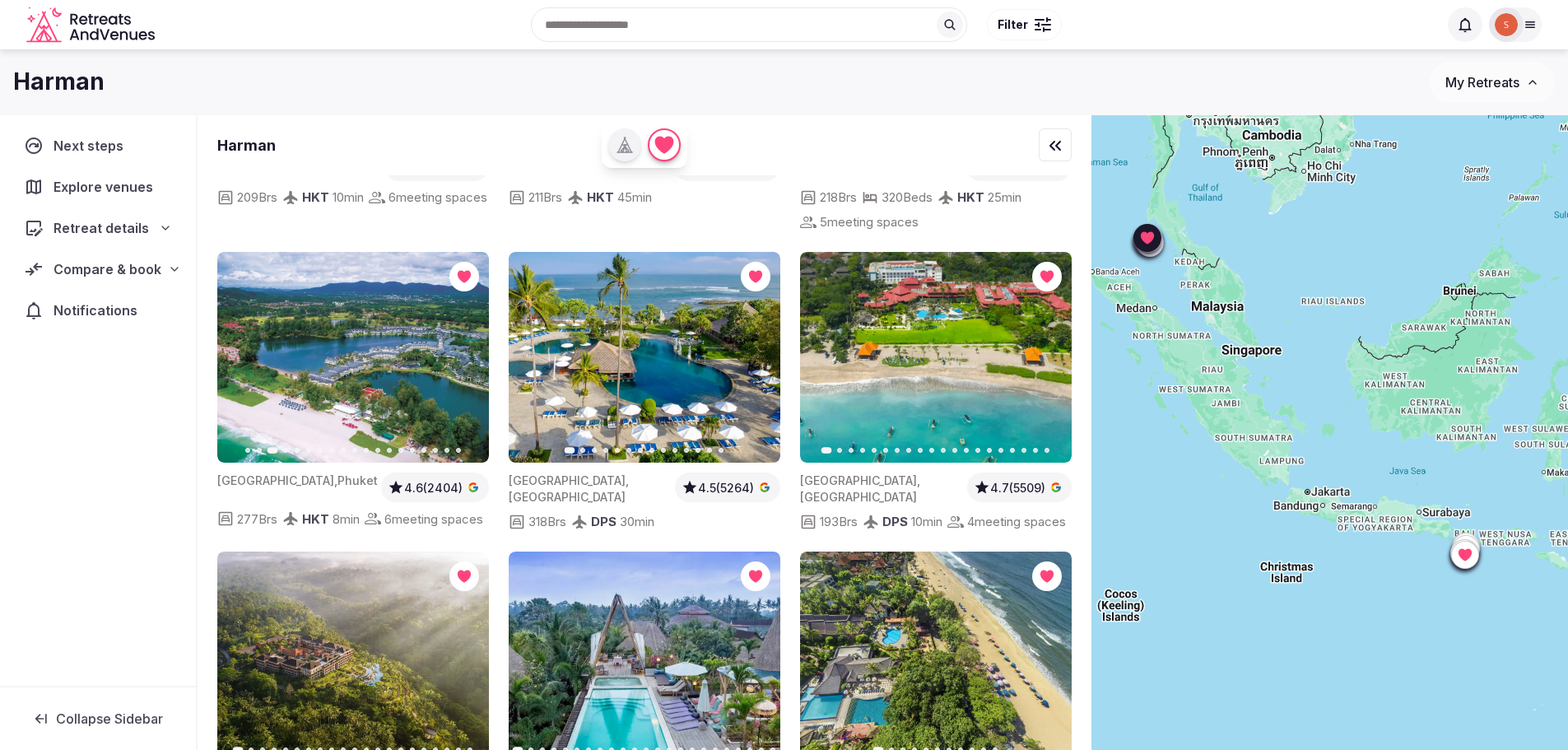
click at [475, 346] on button "Next slide" at bounding box center [466, 357] width 27 height 27
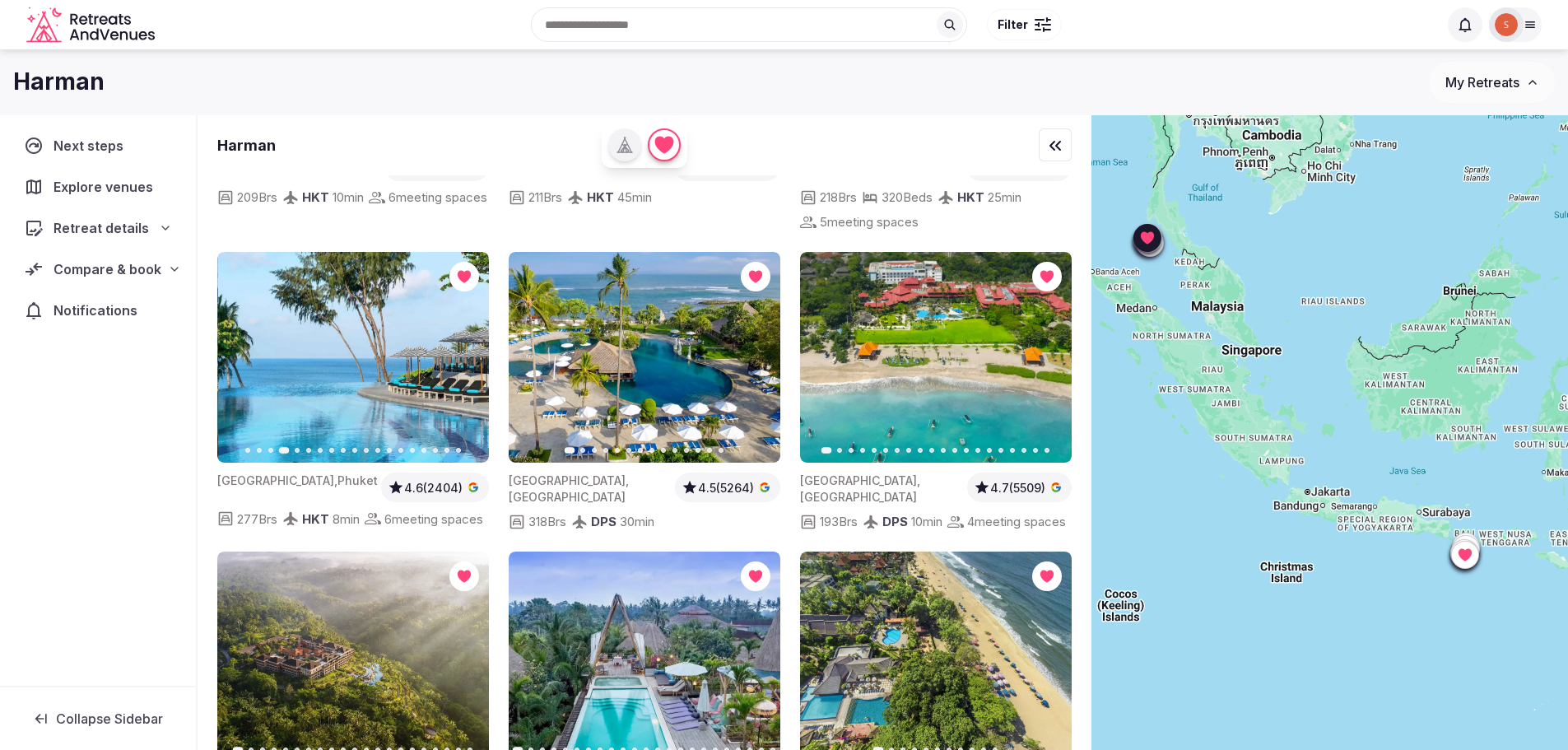
click at [464, 351] on icon "button" at bounding box center [466, 358] width 13 height 13
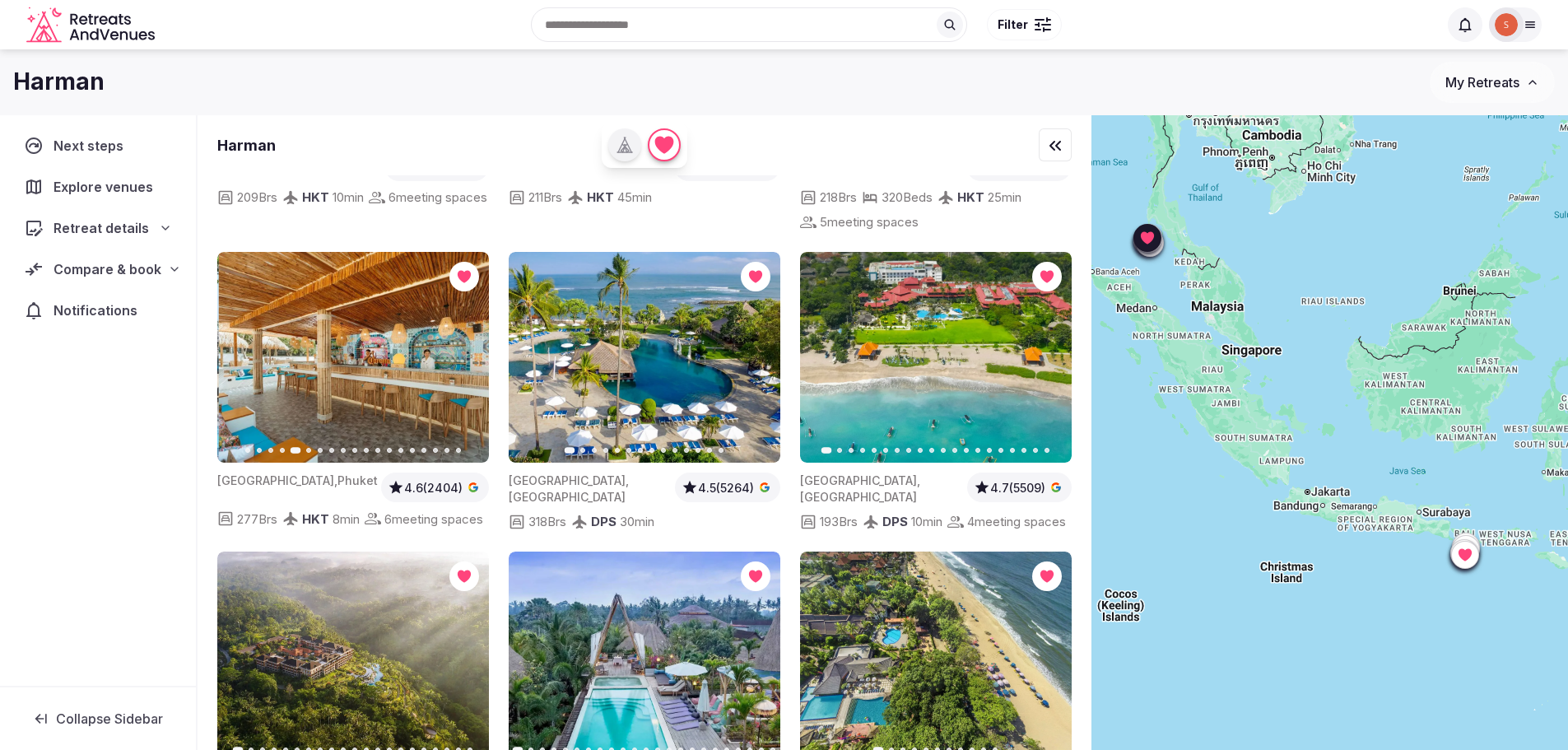
click at [464, 351] on icon "button" at bounding box center [466, 358] width 13 height 13
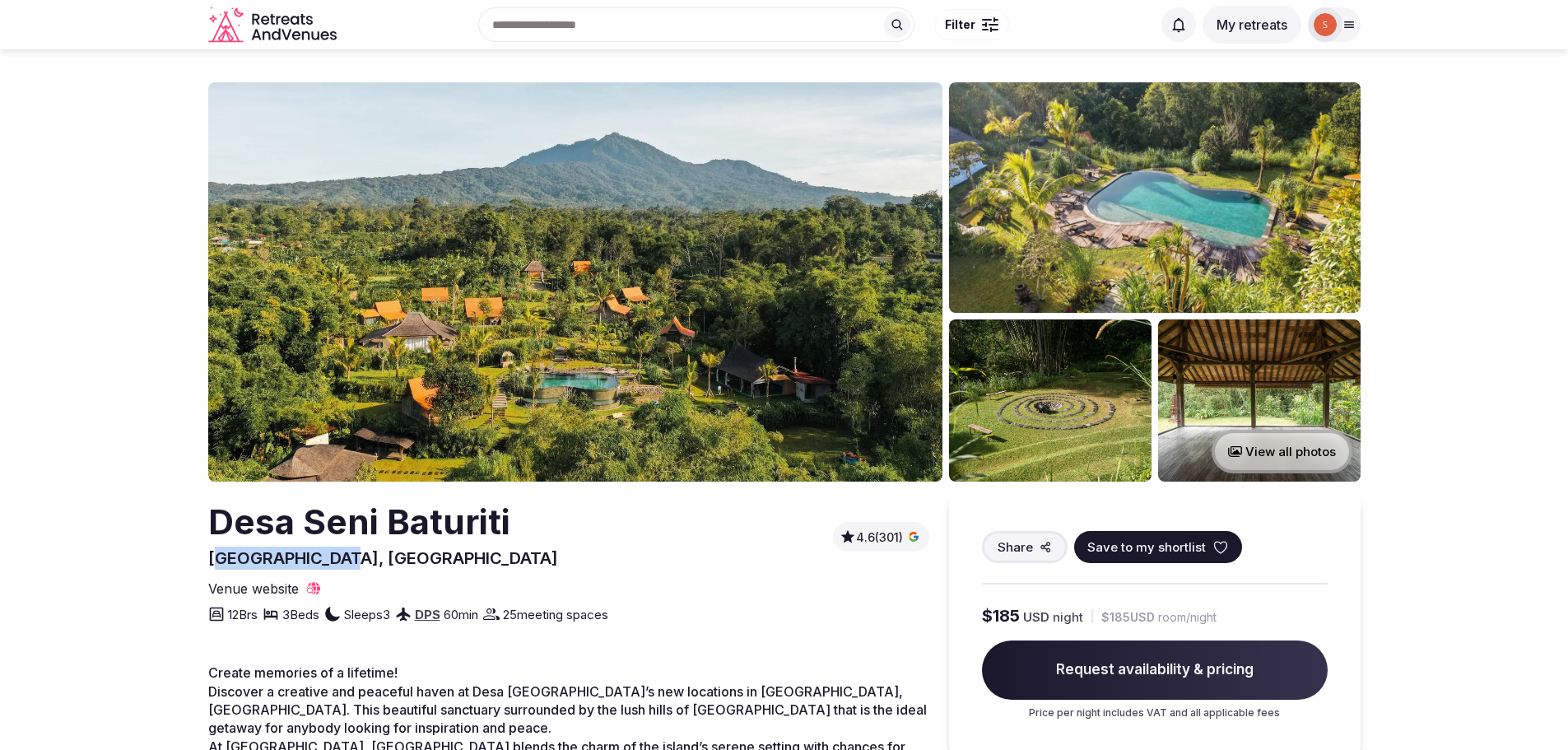
drag, startPoint x: 214, startPoint y: 556, endPoint x: 344, endPoint y: 566, distance: 130.4
click at [344, 566] on div "Desa Seni Baturiti Bali, Indonesia" at bounding box center [383, 534] width 350 height 72
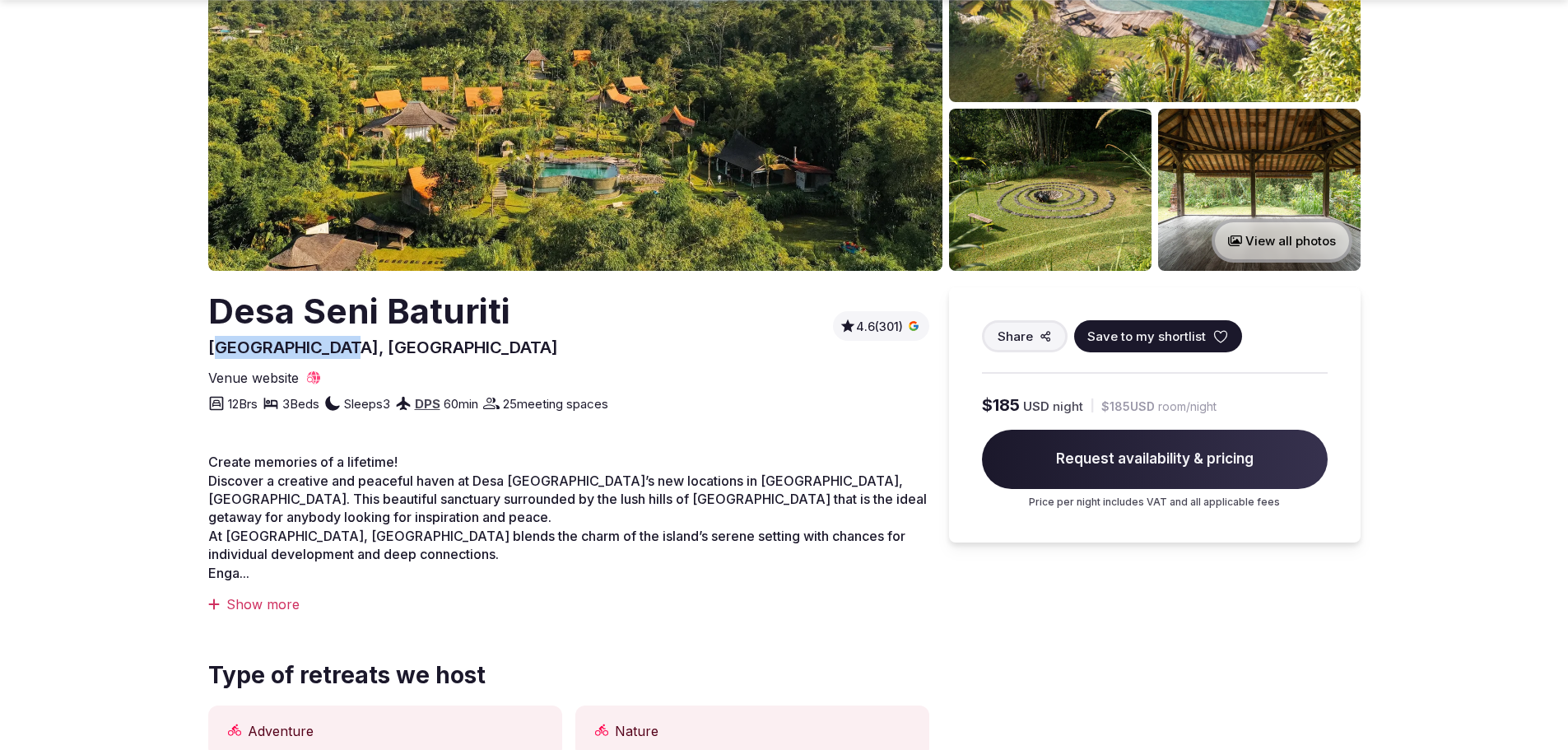
scroll to position [247, 0]
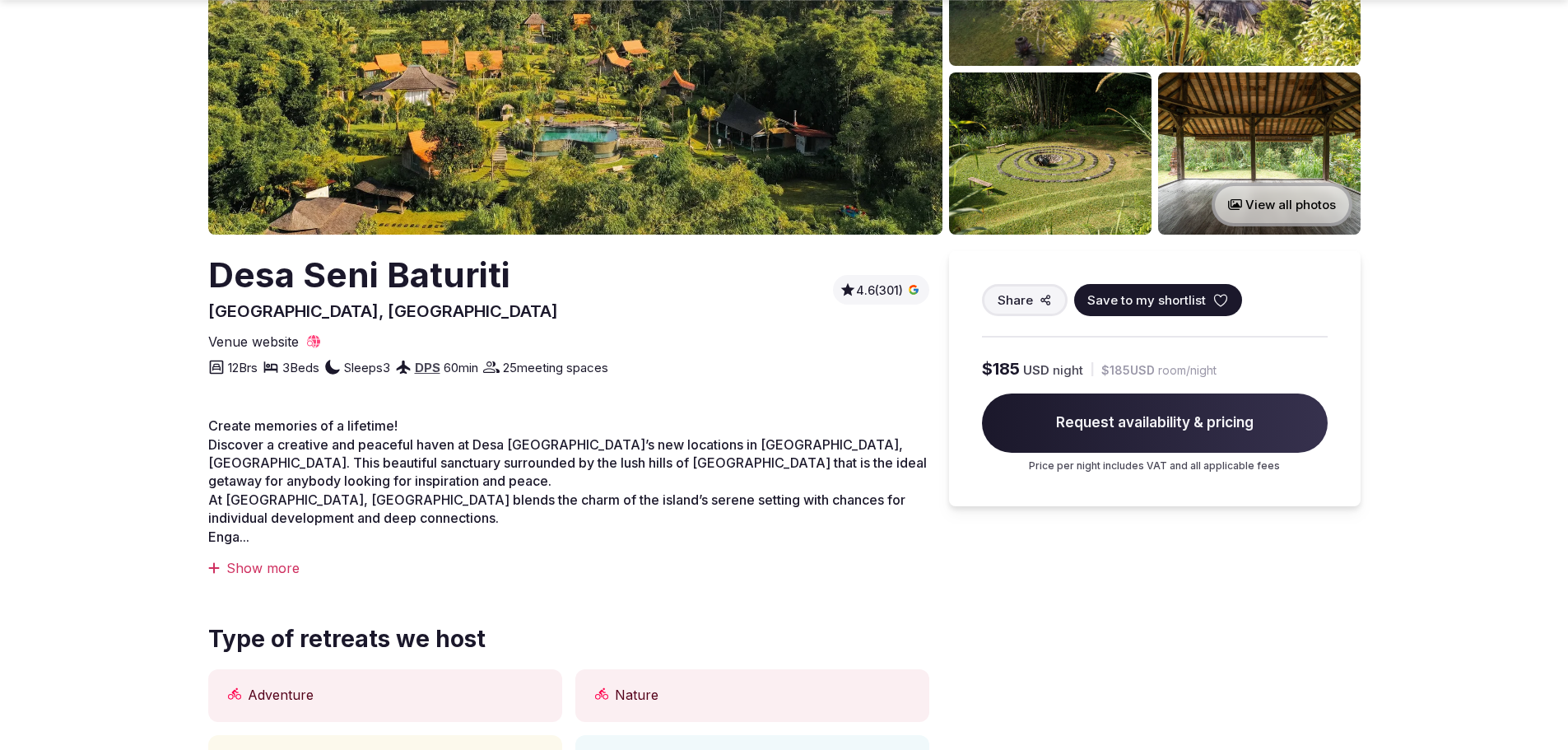
click at [256, 559] on div "Show more" at bounding box center [569, 568] width 721 height 18
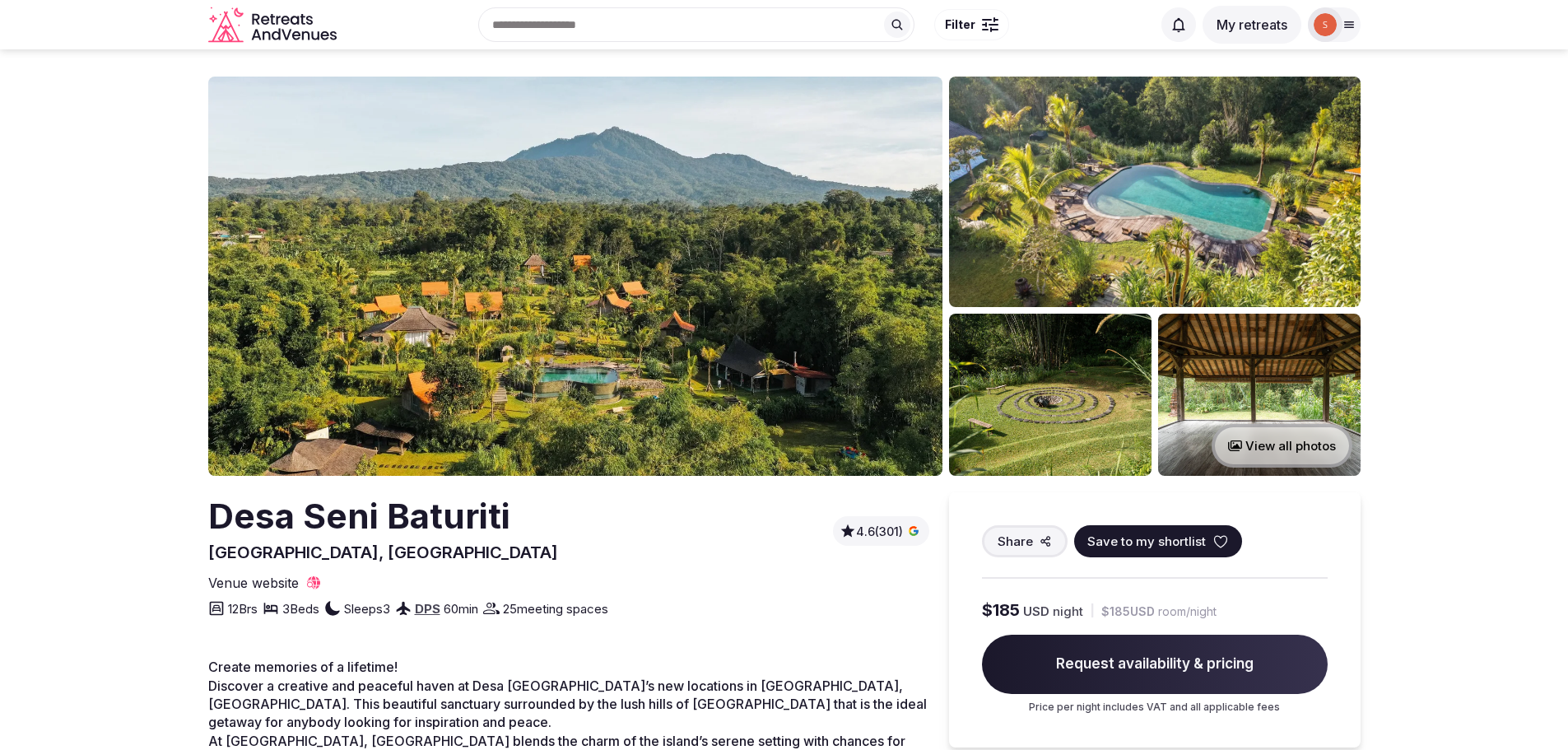
scroll to position [0, 0]
